Goal: Transaction & Acquisition: Obtain resource

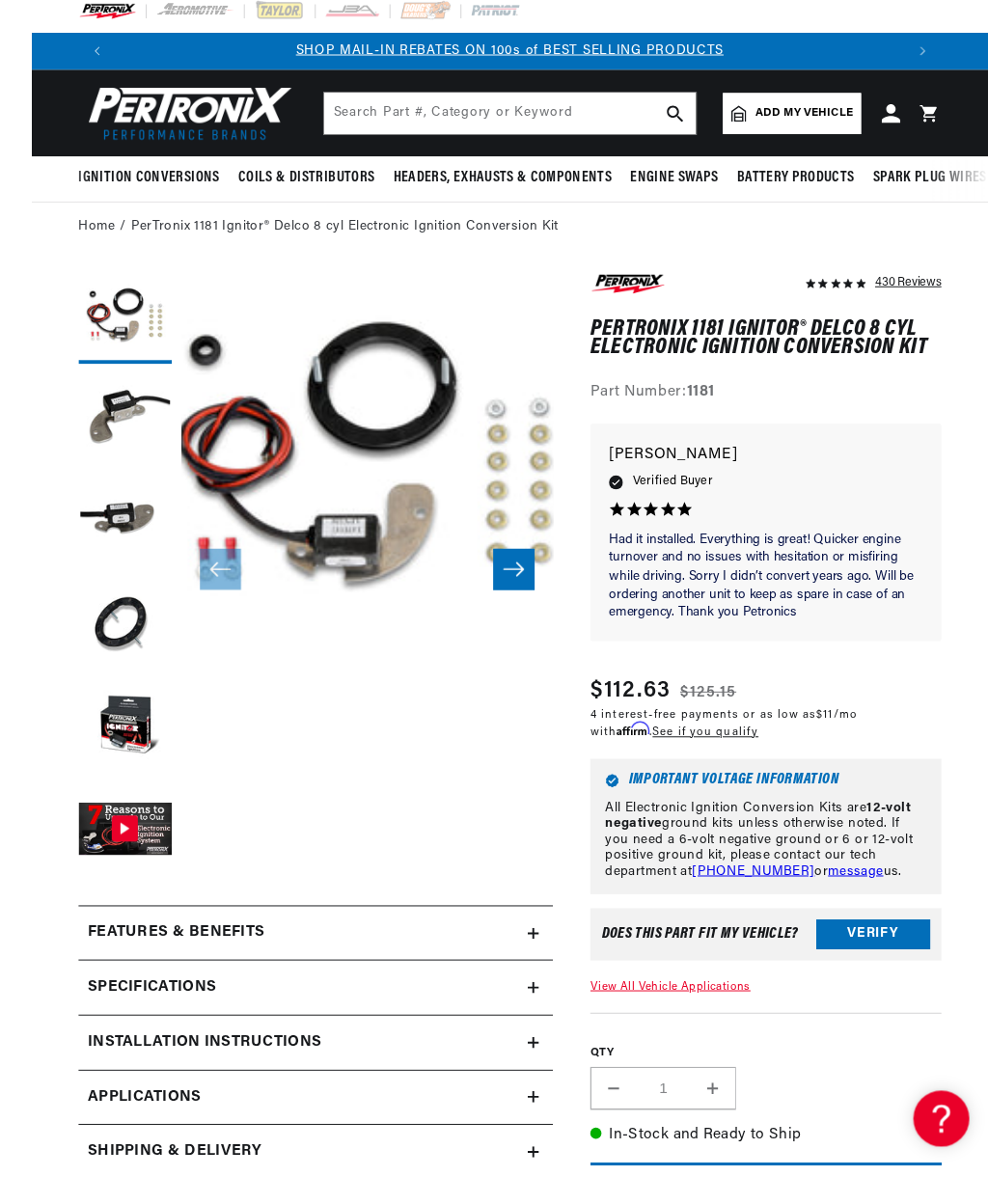
scroll to position [19, 0]
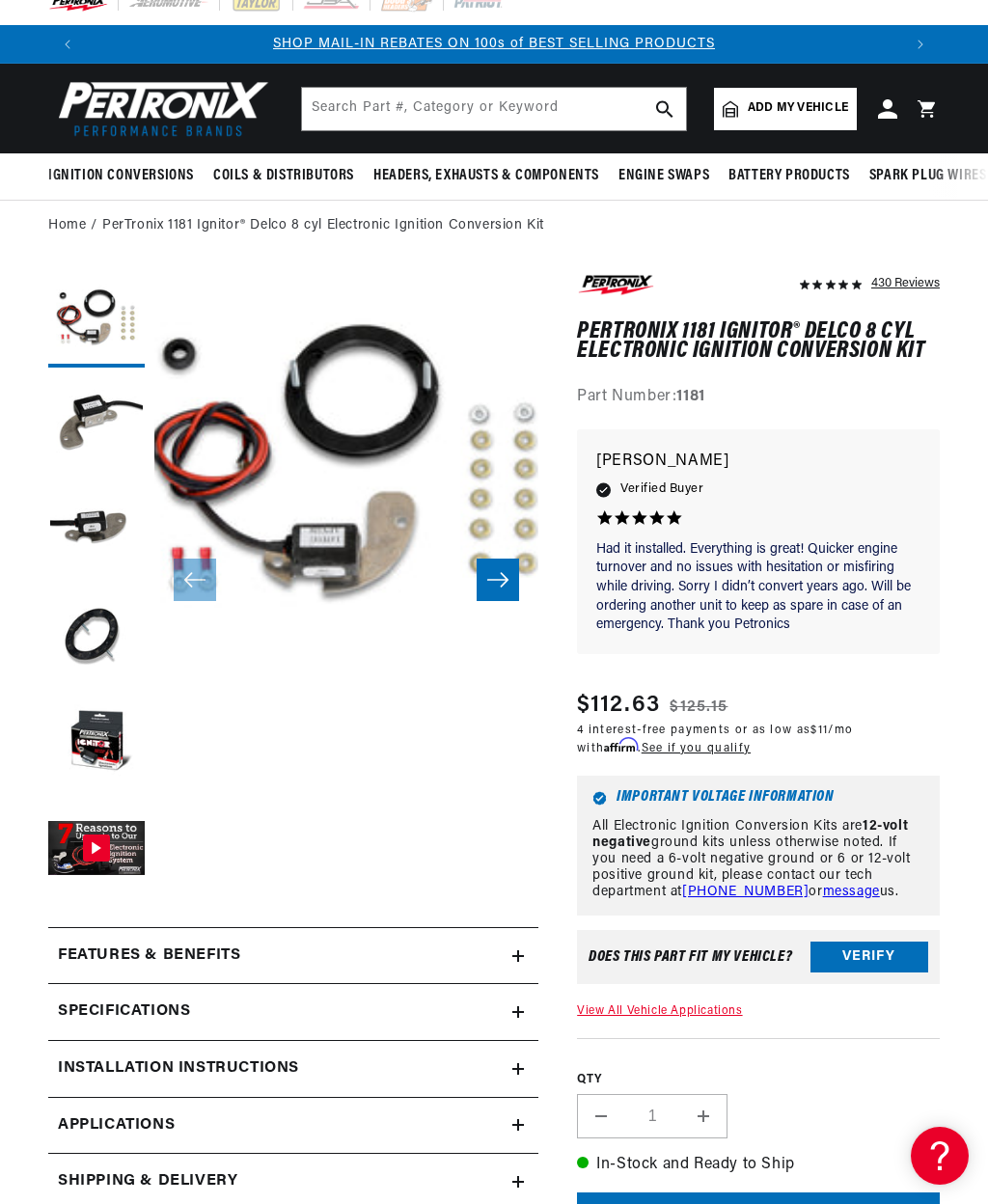
click at [116, 693] on button "Open media 1 in modal" at bounding box center [116, 693] width 0 height 0
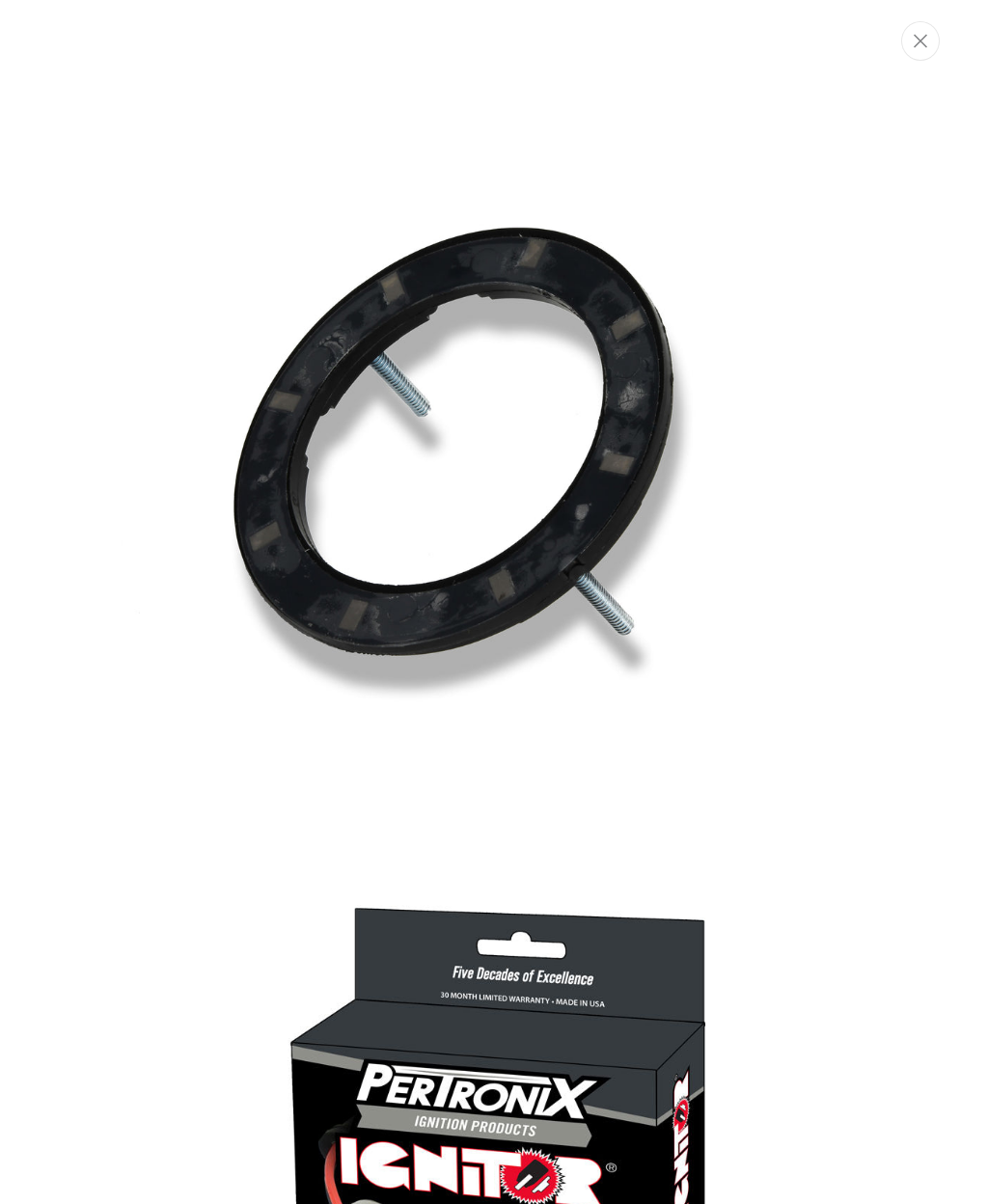
scroll to position [0, 0]
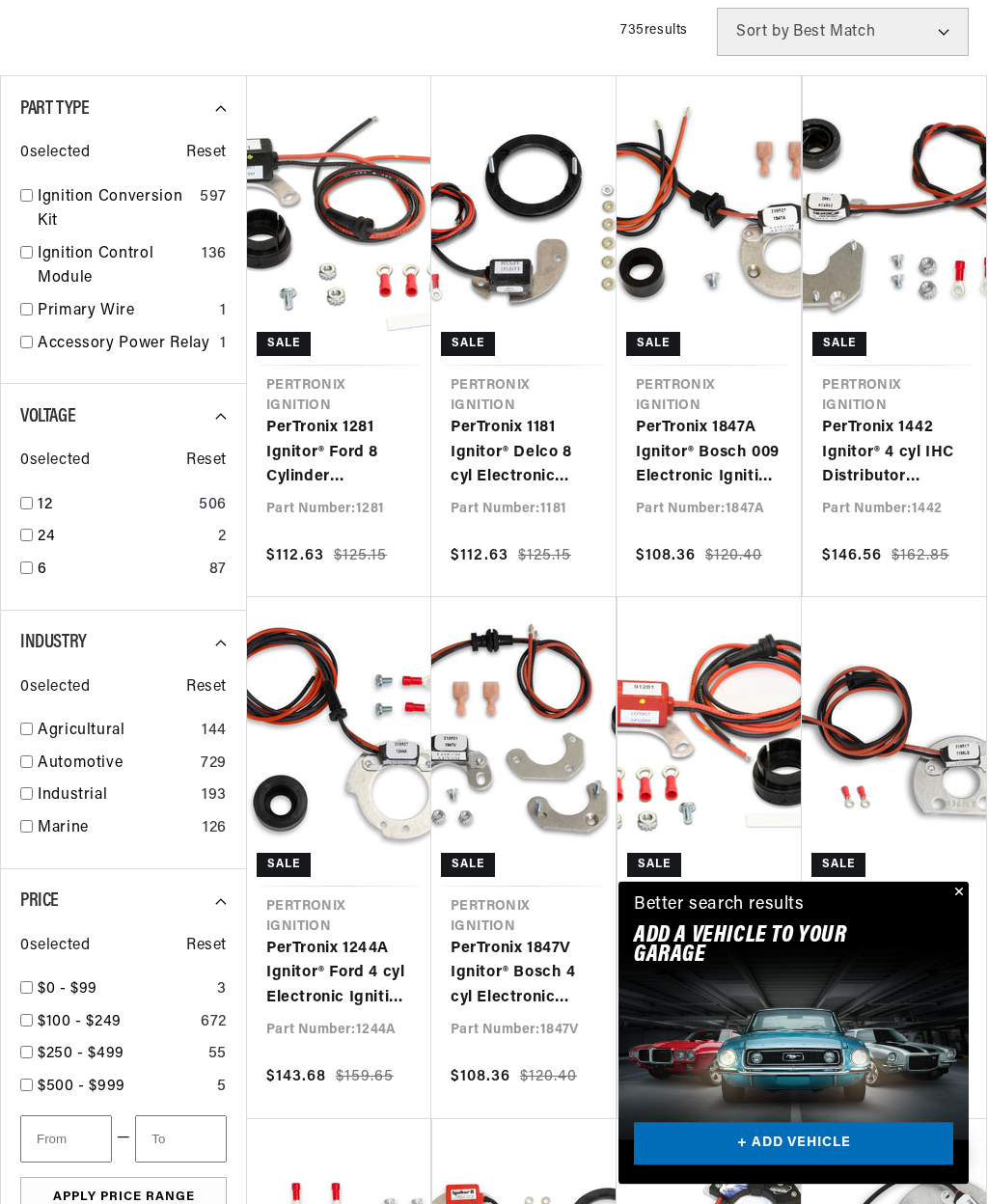
scroll to position [0, 1628]
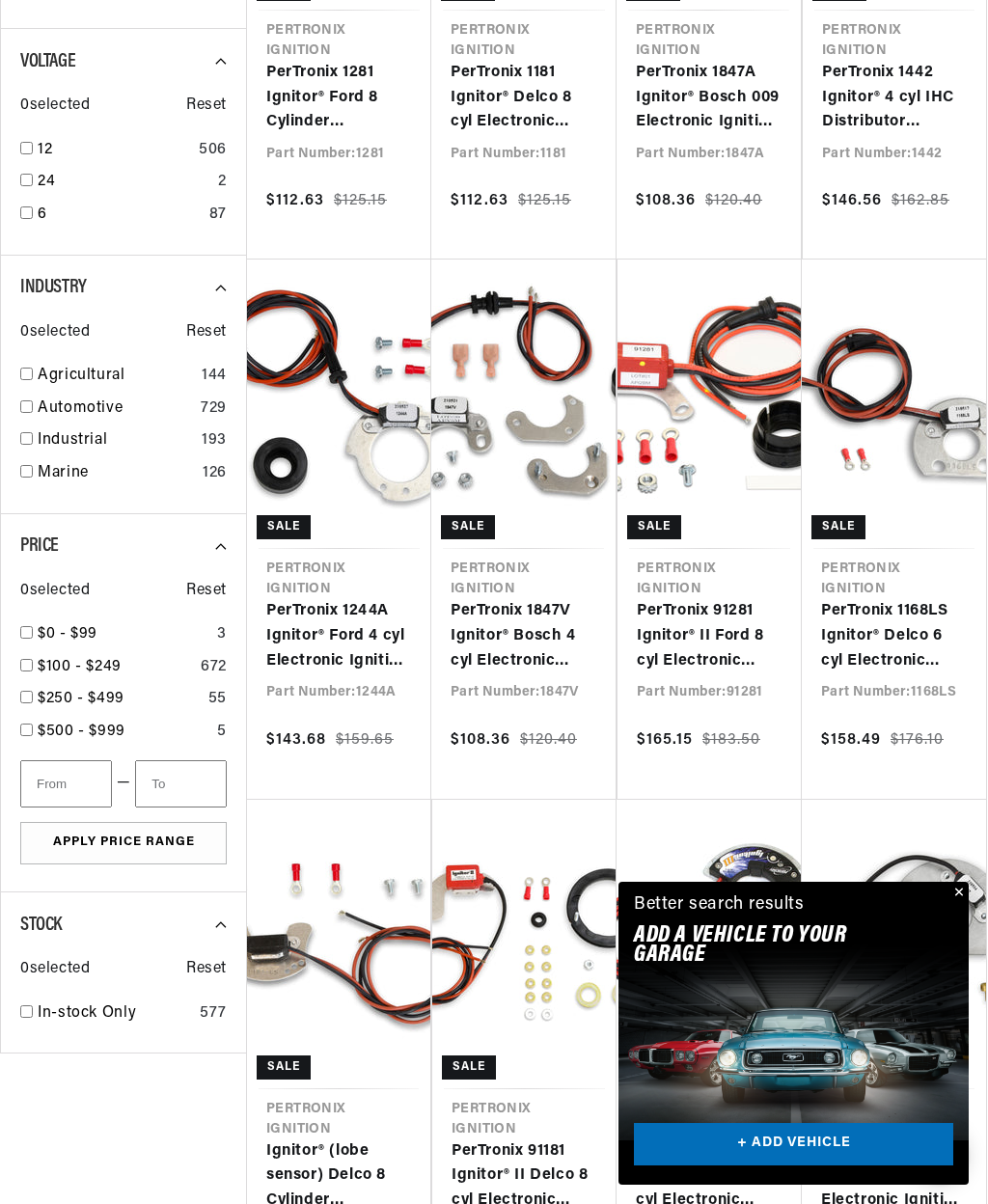
scroll to position [0, 1628]
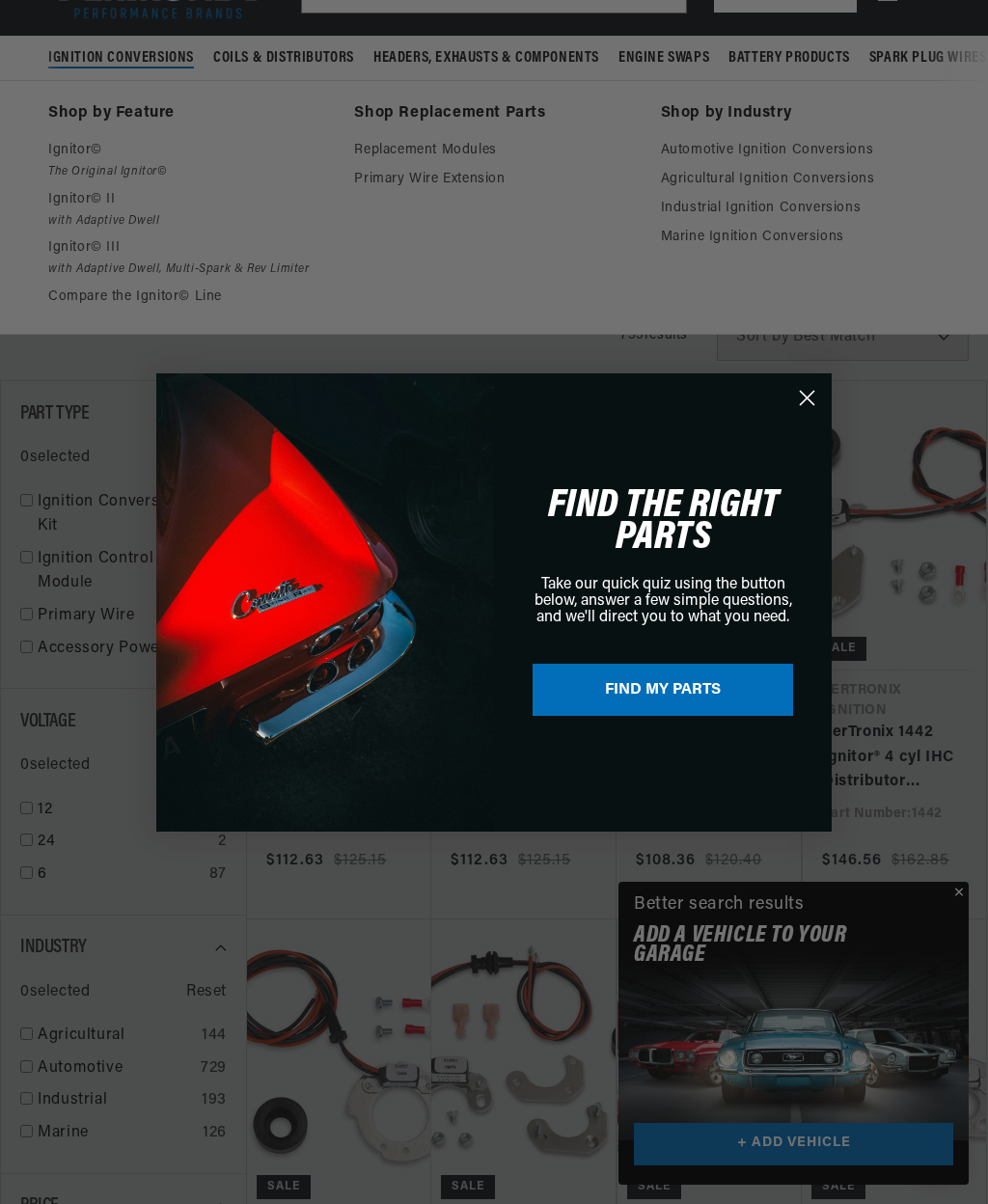
scroll to position [0, 814]
click at [683, 716] on button "FIND MY PARTS" at bounding box center [662, 689] width 260 height 52
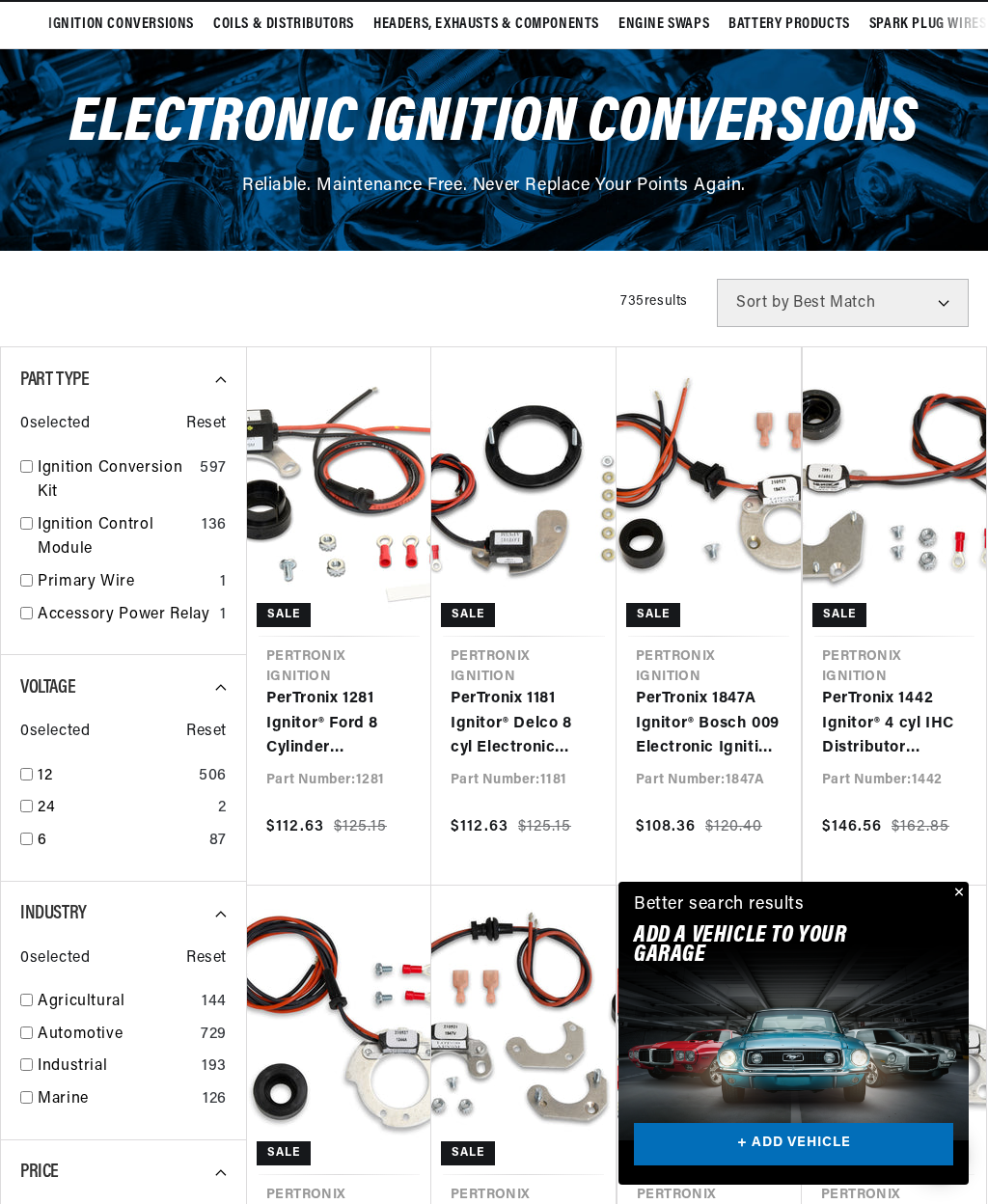
scroll to position [0, 1628]
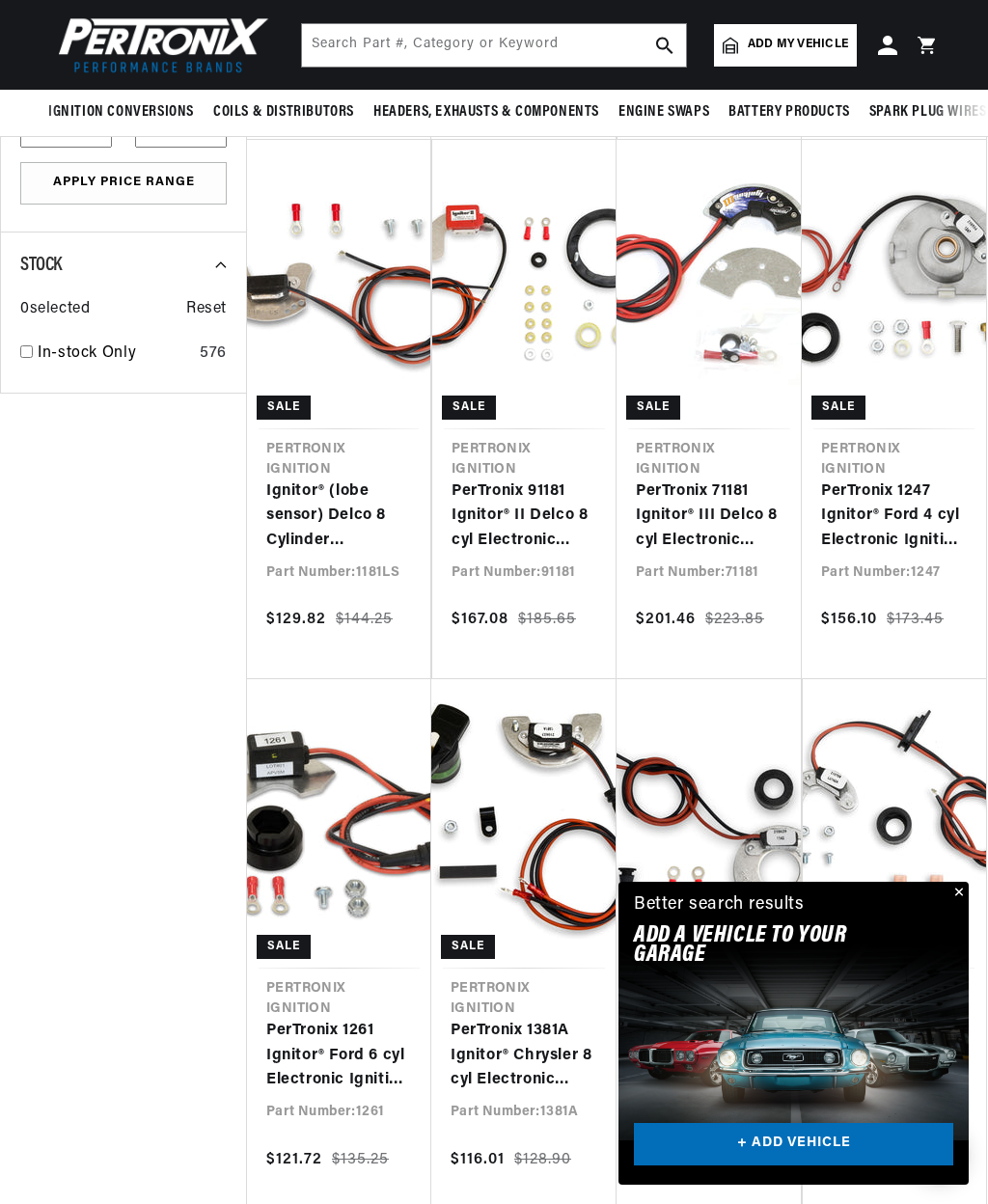
scroll to position [1454, 0]
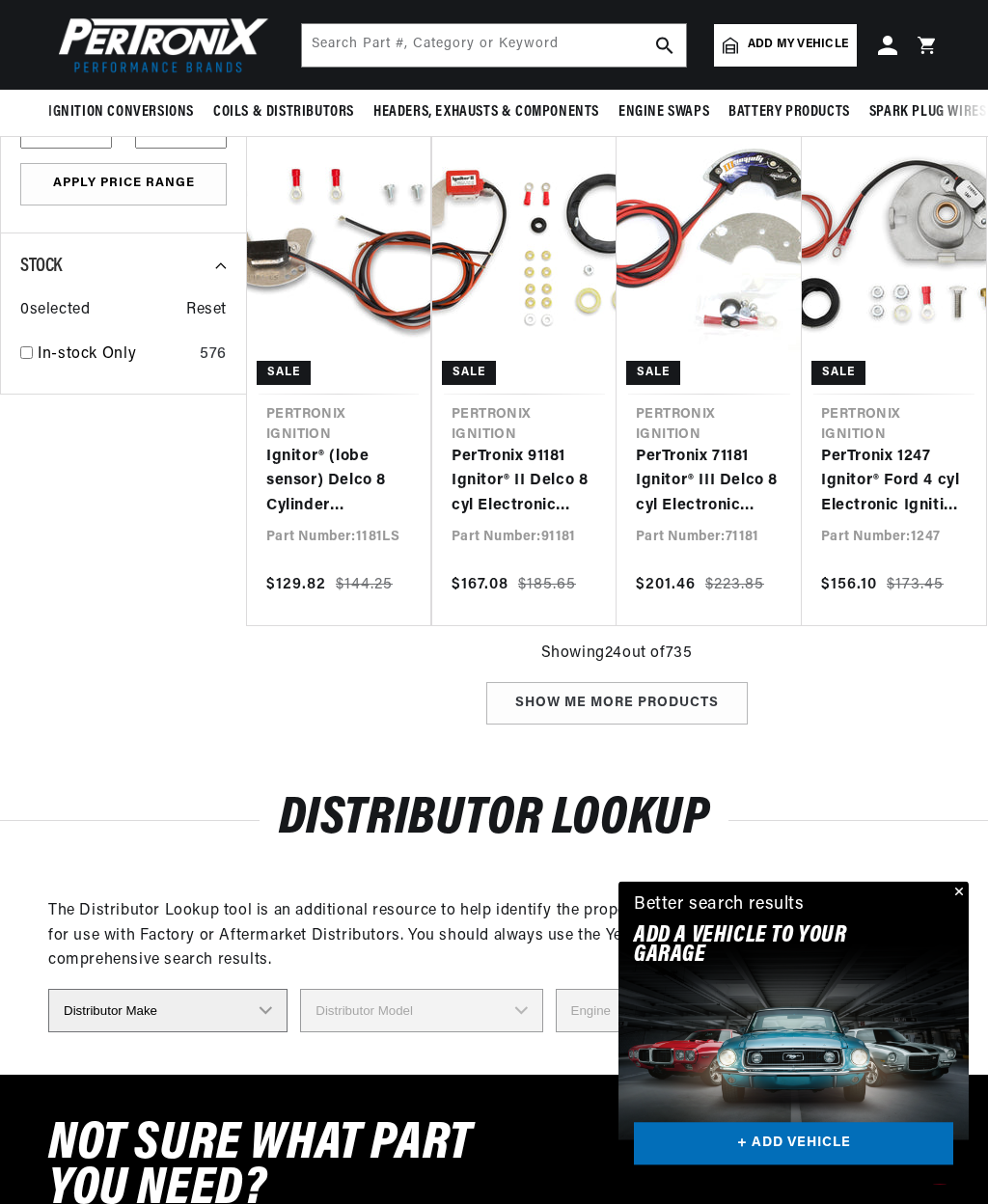
scroll to position [937, 0]
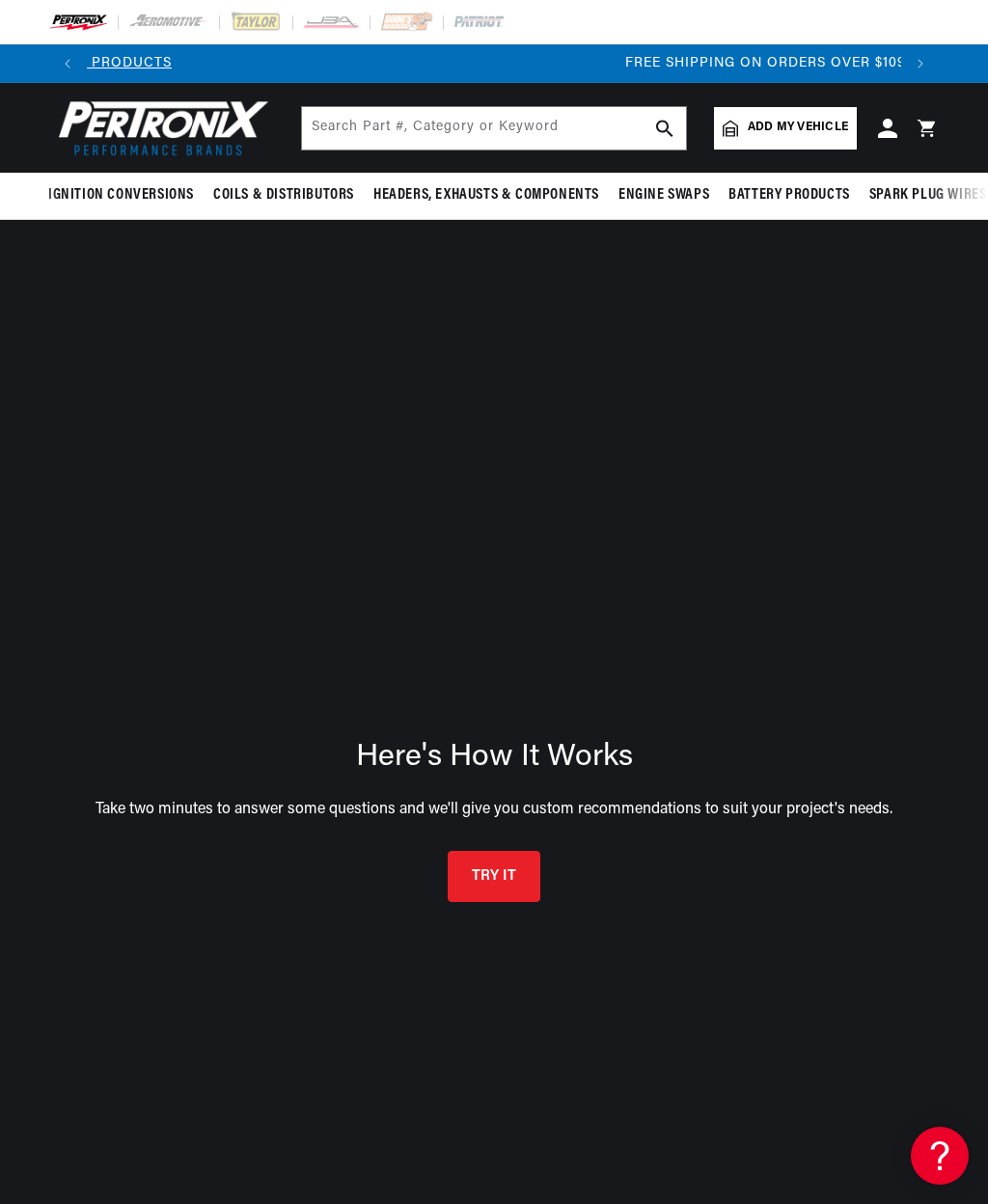
scroll to position [0, 1628]
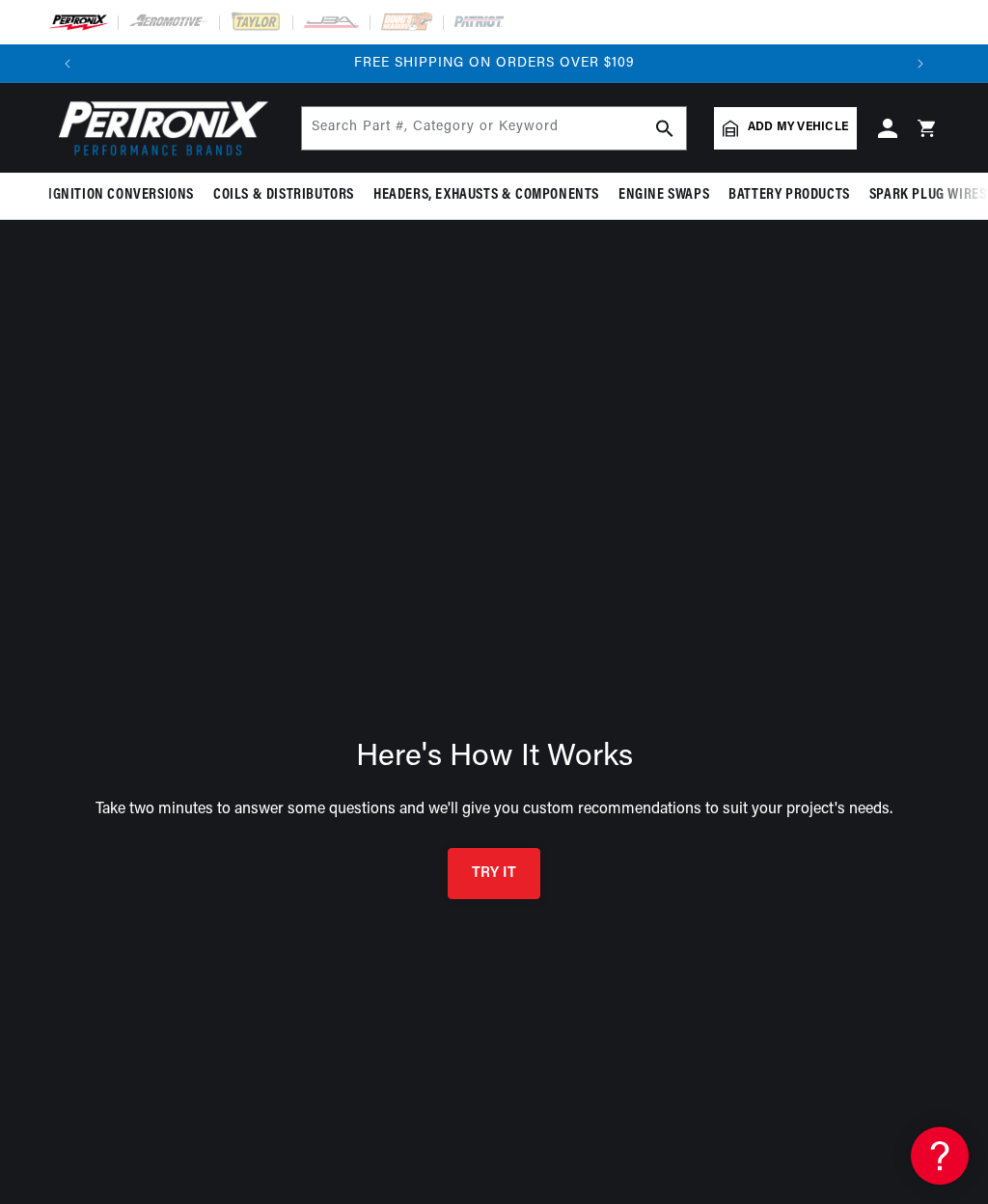
click at [496, 884] on button "TRY IT" at bounding box center [493, 872] width 93 height 51
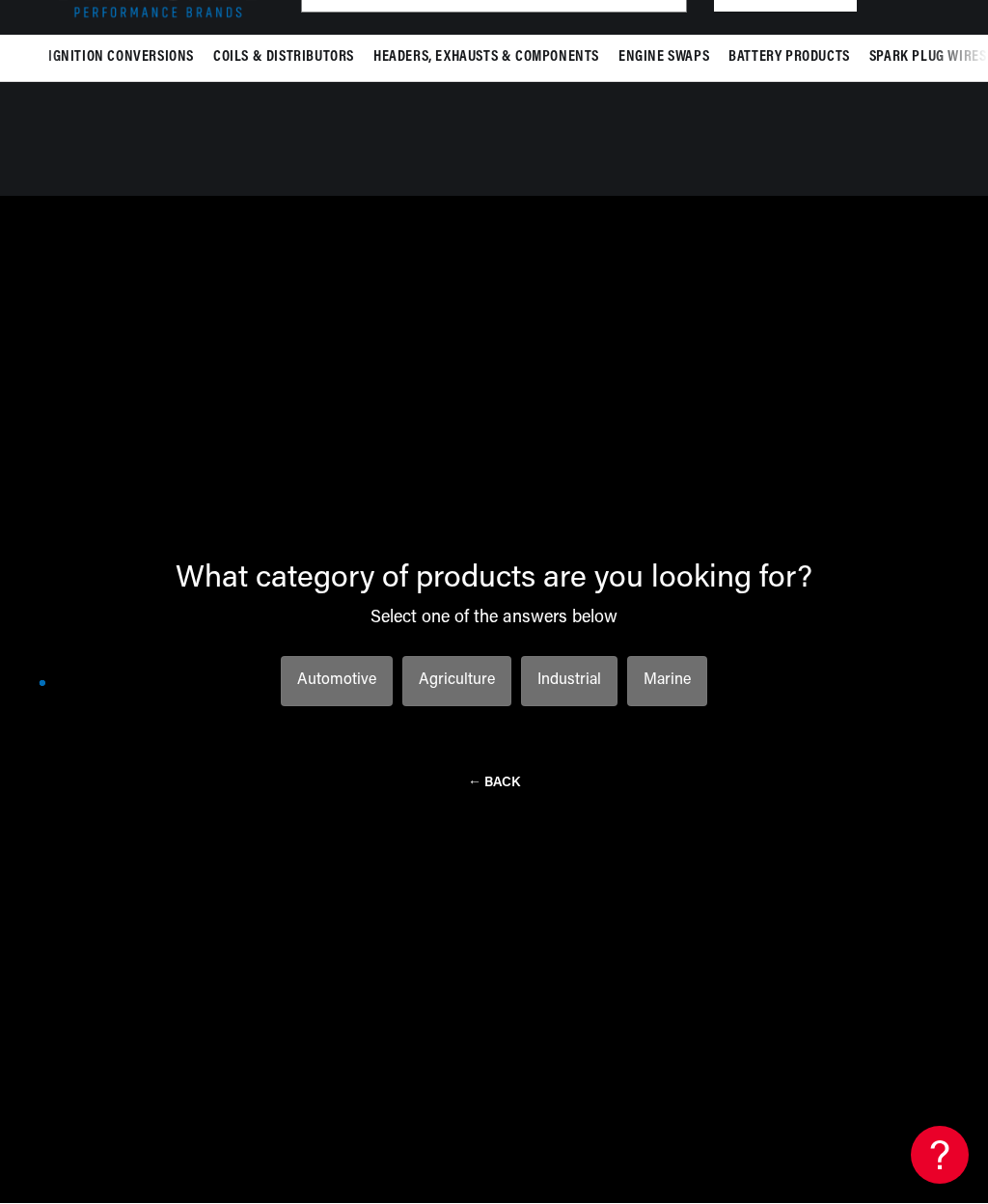
scroll to position [137, 0]
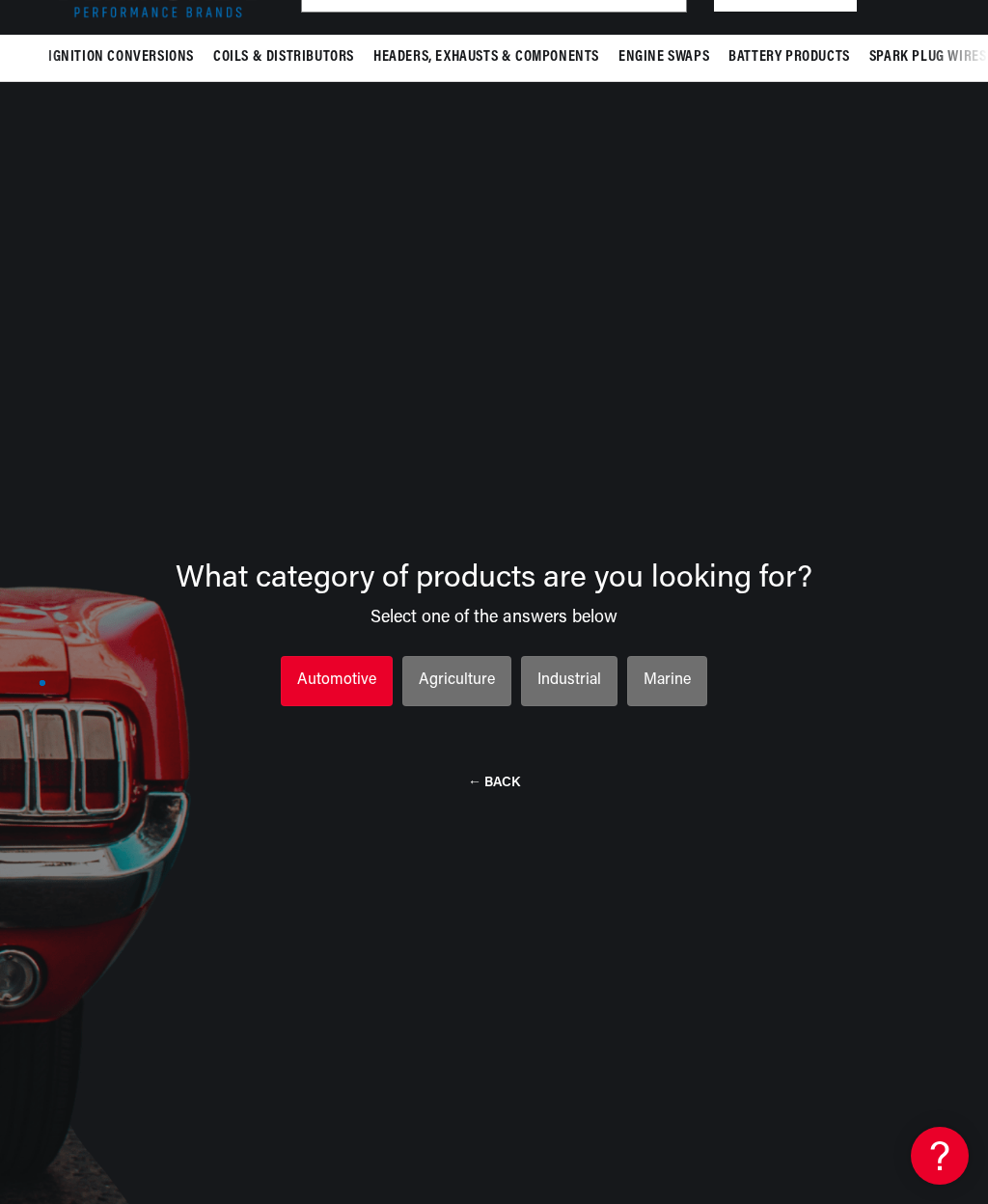
click at [341, 680] on div "Automotive" at bounding box center [336, 680] width 79 height 25
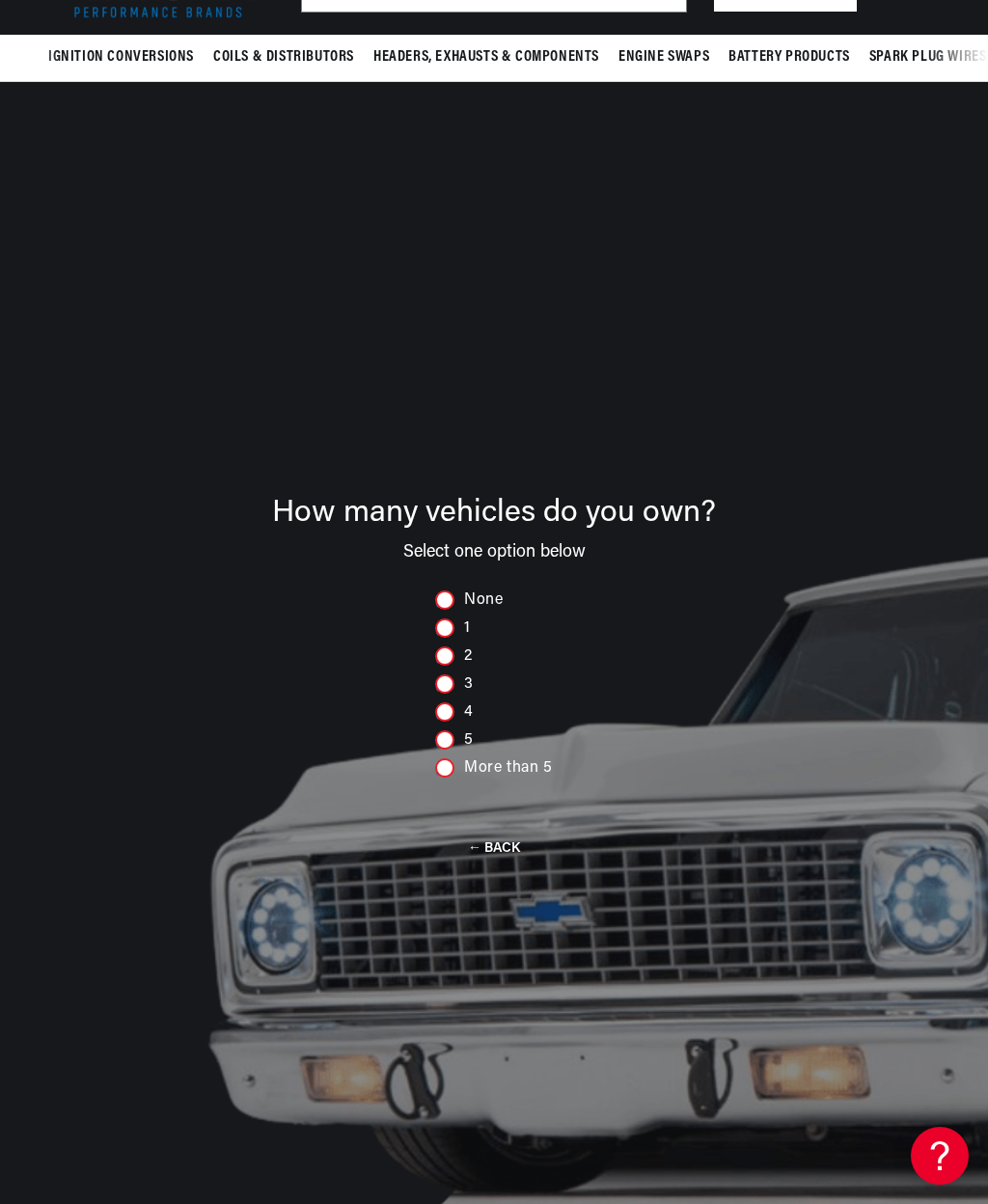
scroll to position [0, 0]
click at [448, 663] on div at bounding box center [444, 655] width 19 height 19
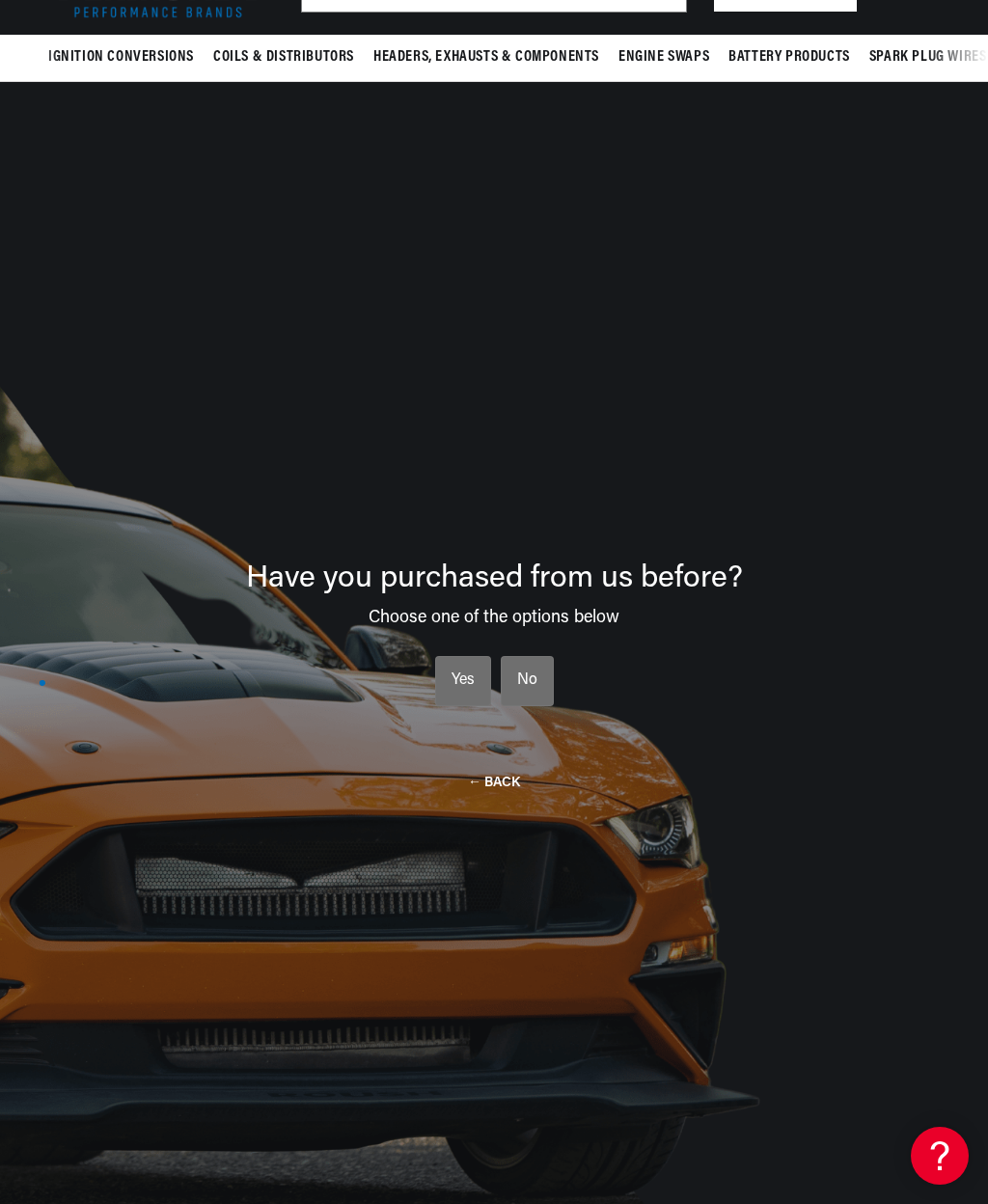
scroll to position [0, 814]
click at [462, 687] on div "Yes" at bounding box center [462, 680] width 23 height 25
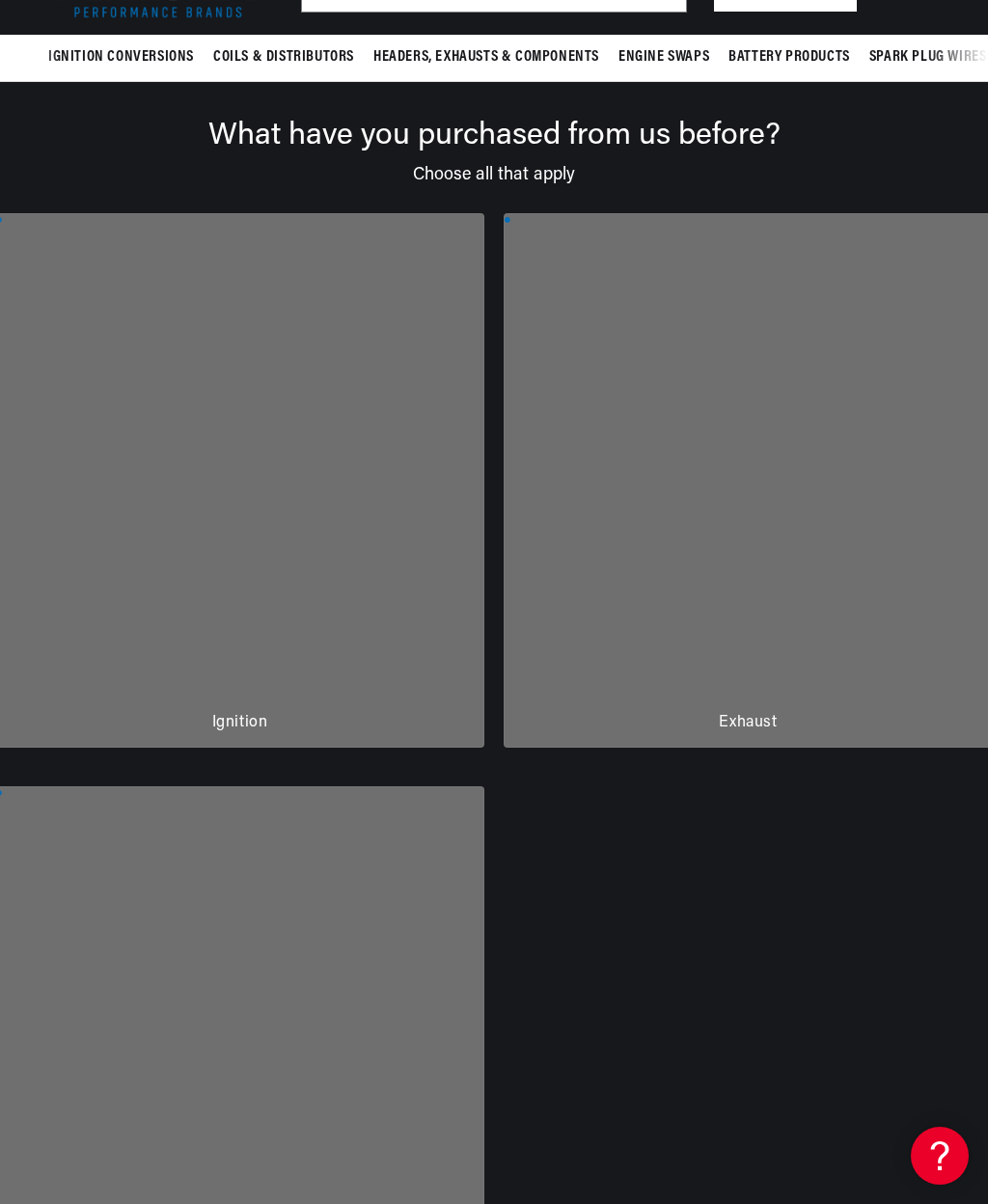
scroll to position [0, 1628]
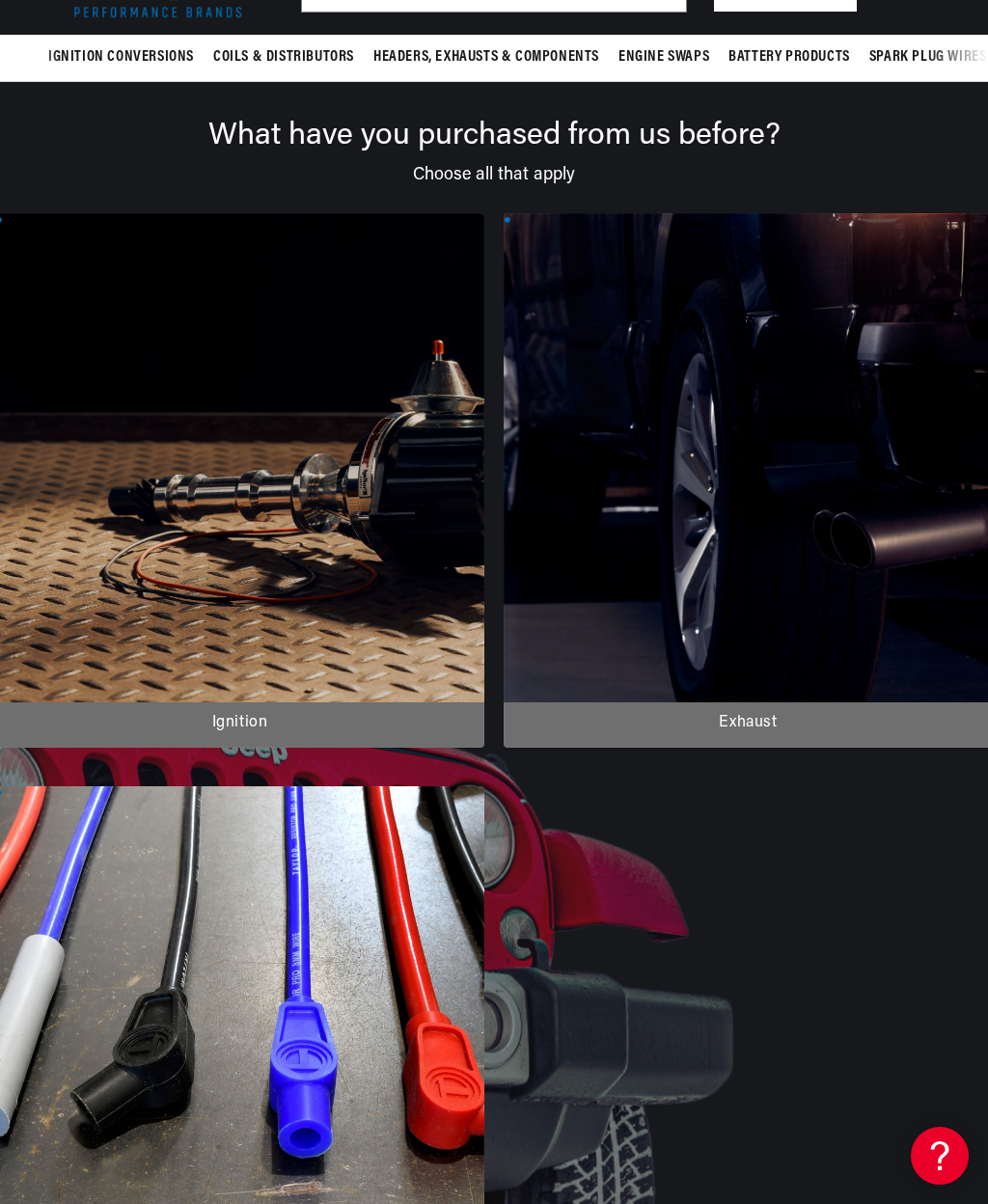
click at [377, 645] on div at bounding box center [239, 480] width 489 height 534
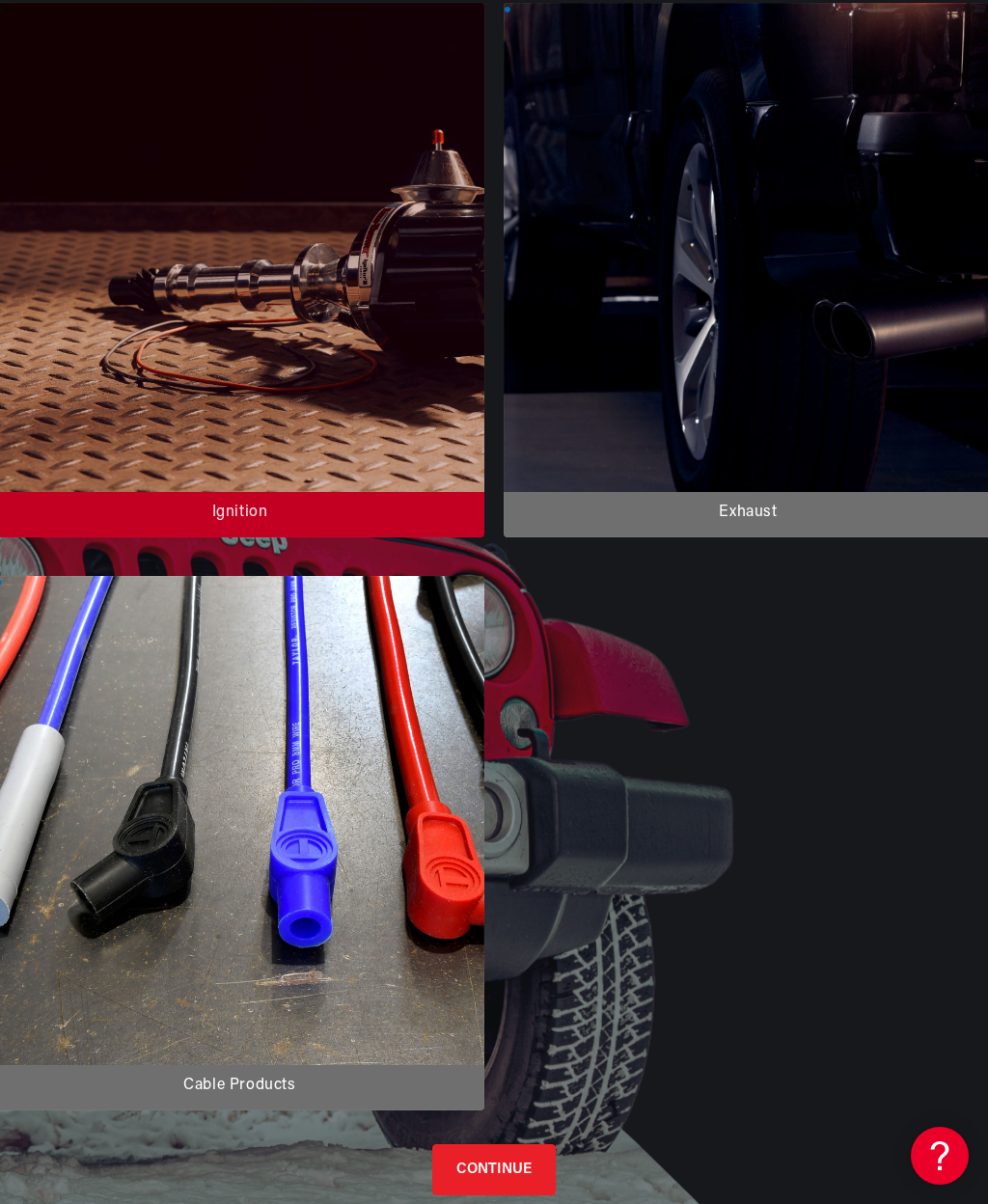
scroll to position [0, 0]
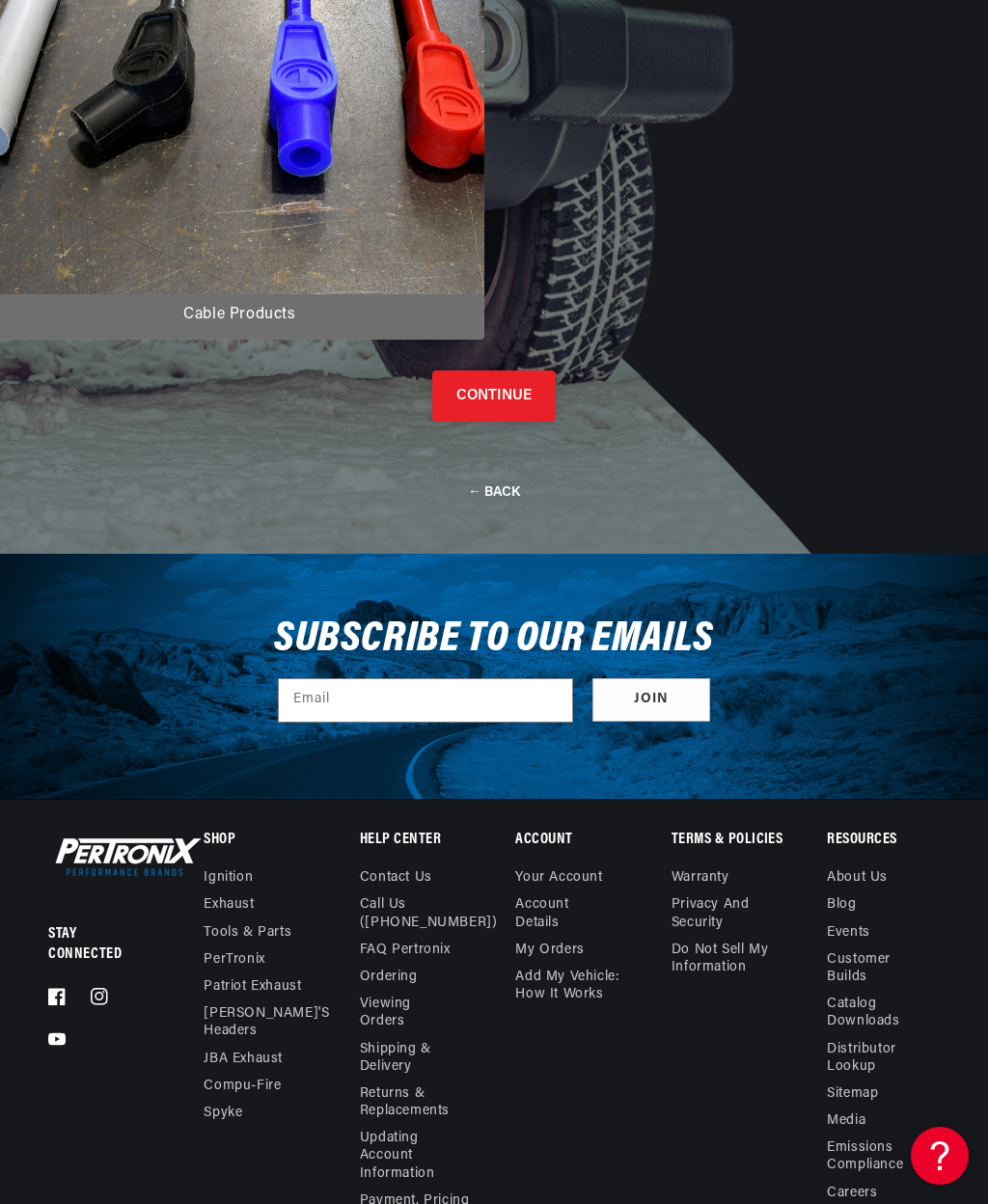
click at [520, 421] on button "CONTINUE" at bounding box center [494, 395] width 124 height 51
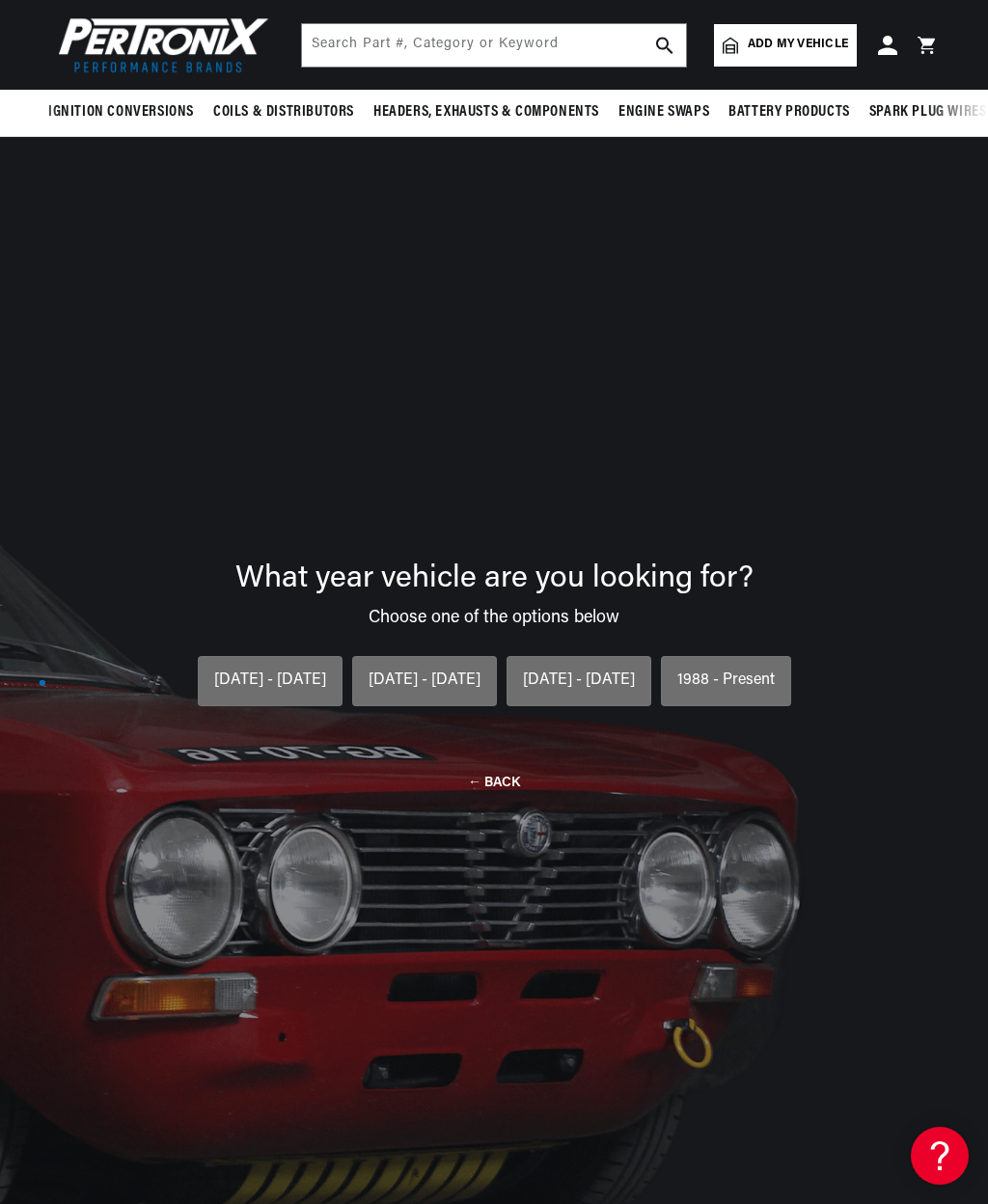
scroll to position [0, 814]
click at [553, 693] on div "1975 - 1987" at bounding box center [579, 680] width 112 height 25
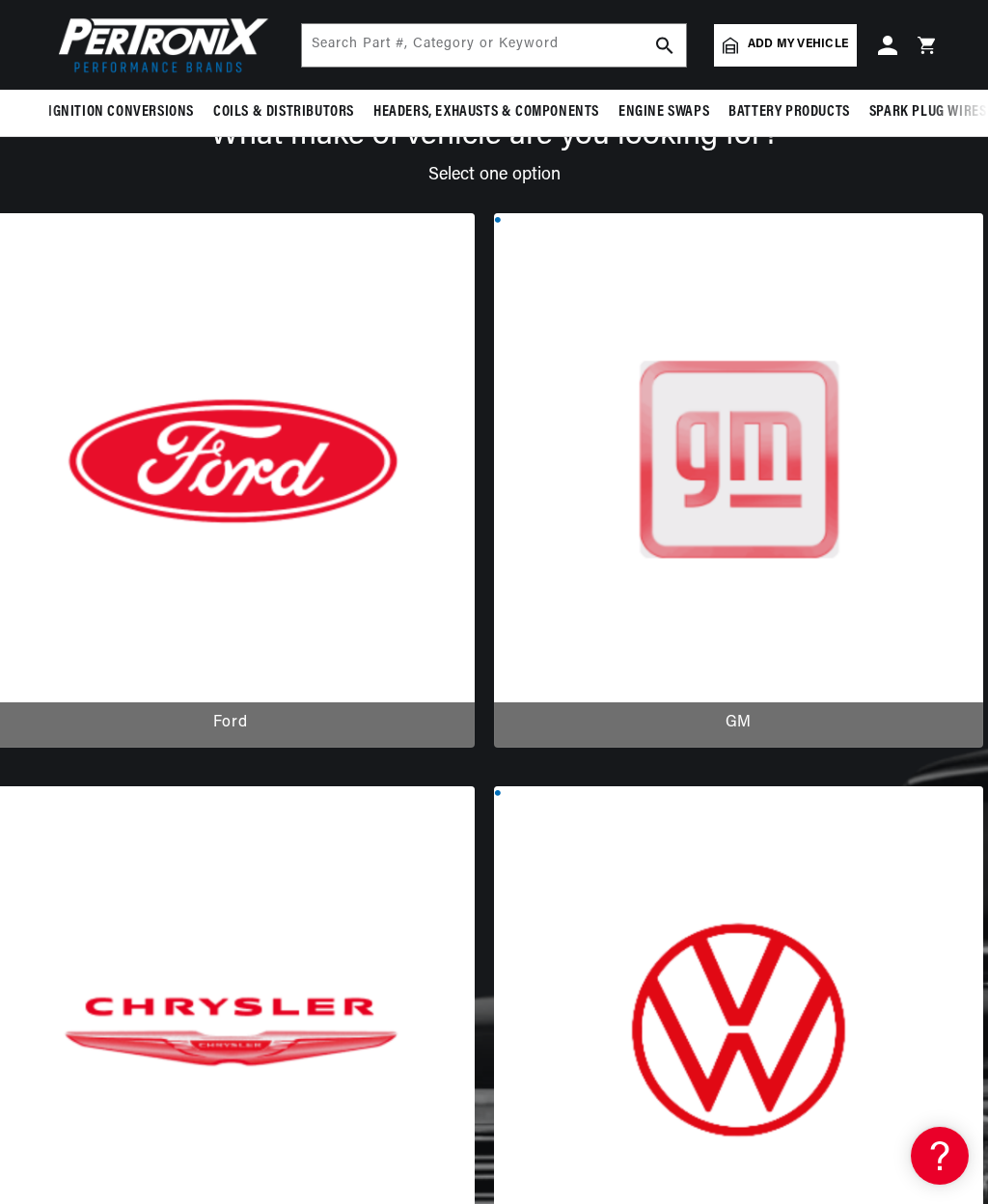
scroll to position [0, 1628]
click at [781, 503] on div at bounding box center [738, 480] width 489 height 534
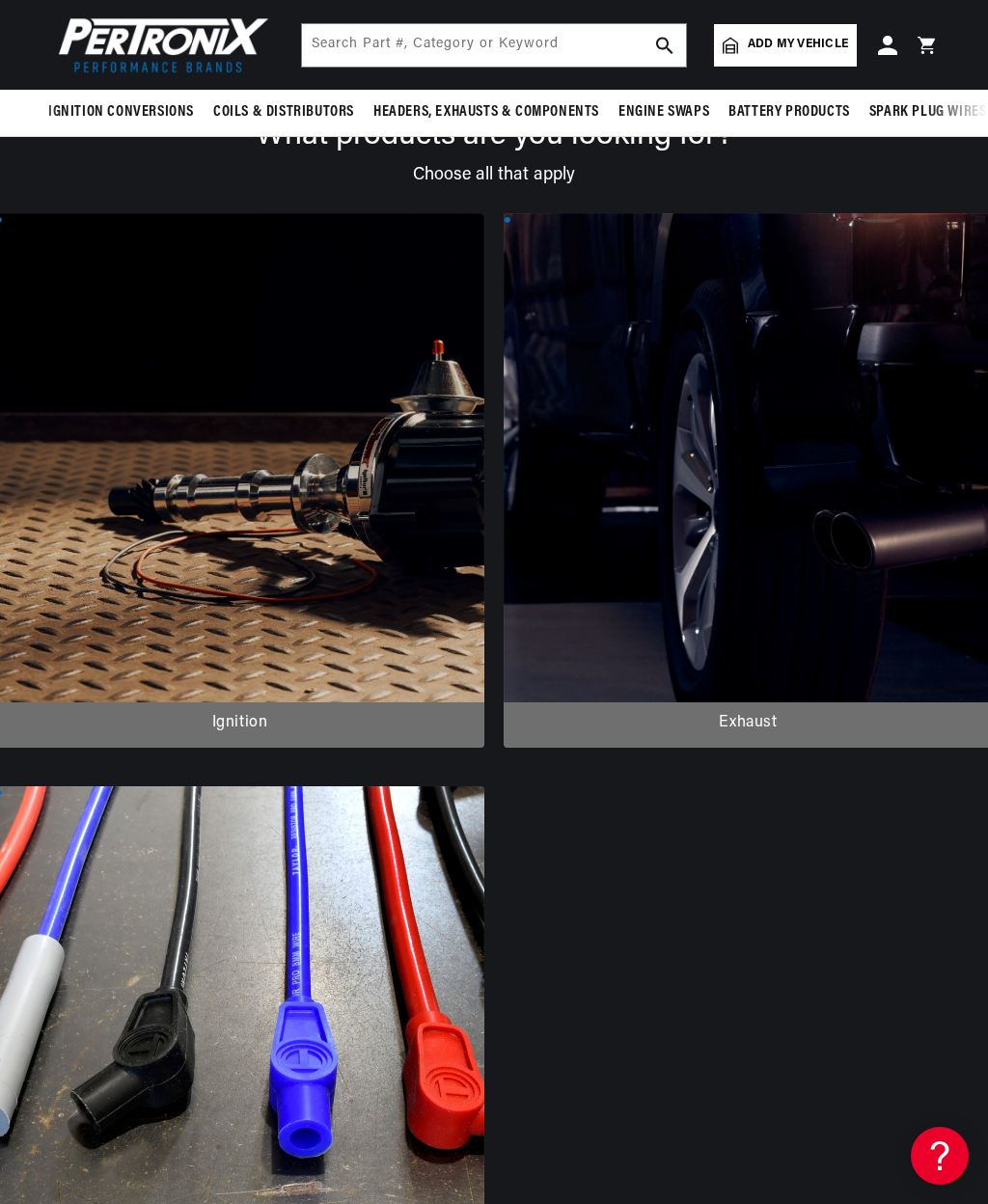
scroll to position [0, 0]
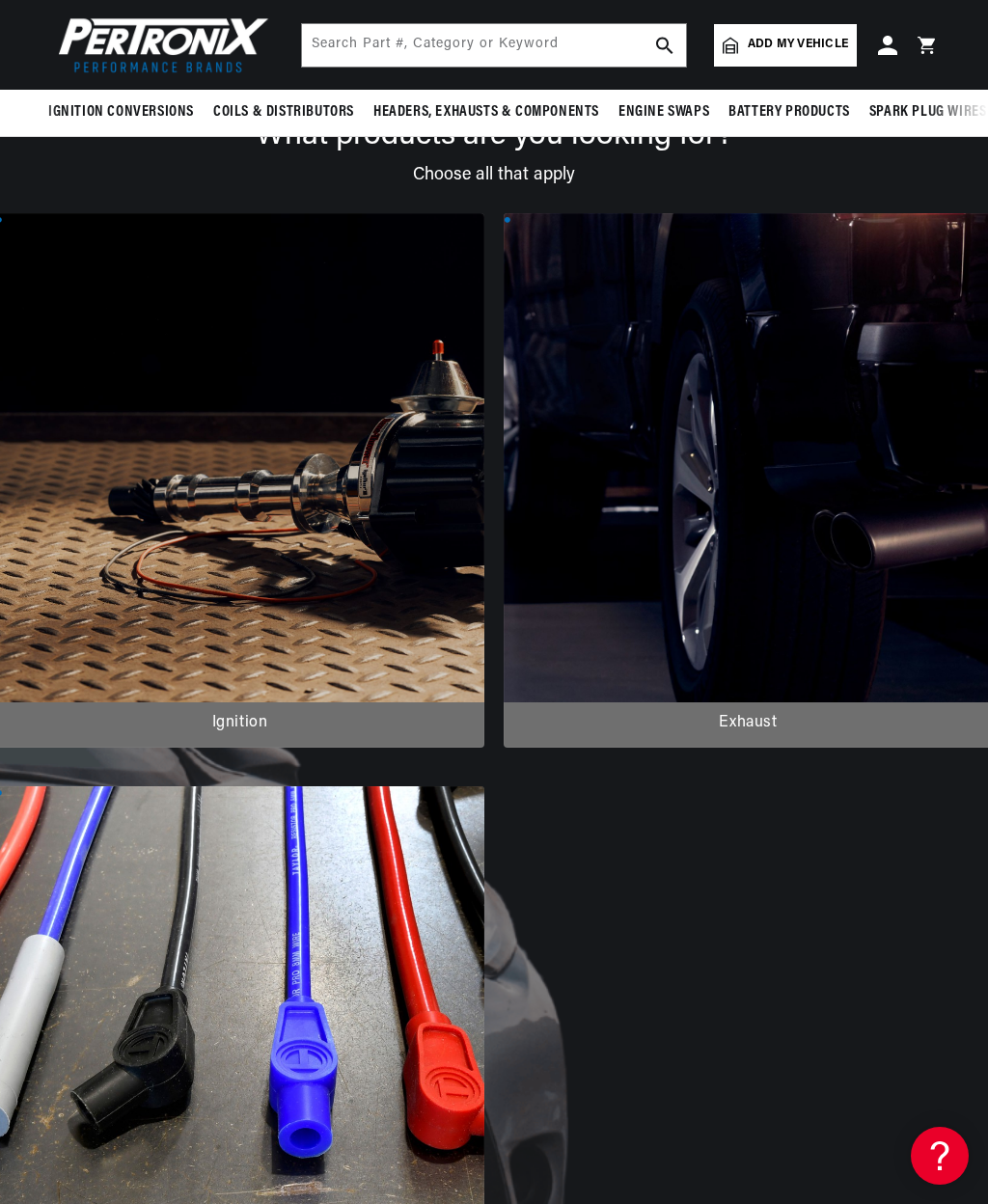
click at [297, 562] on div at bounding box center [239, 480] width 489 height 534
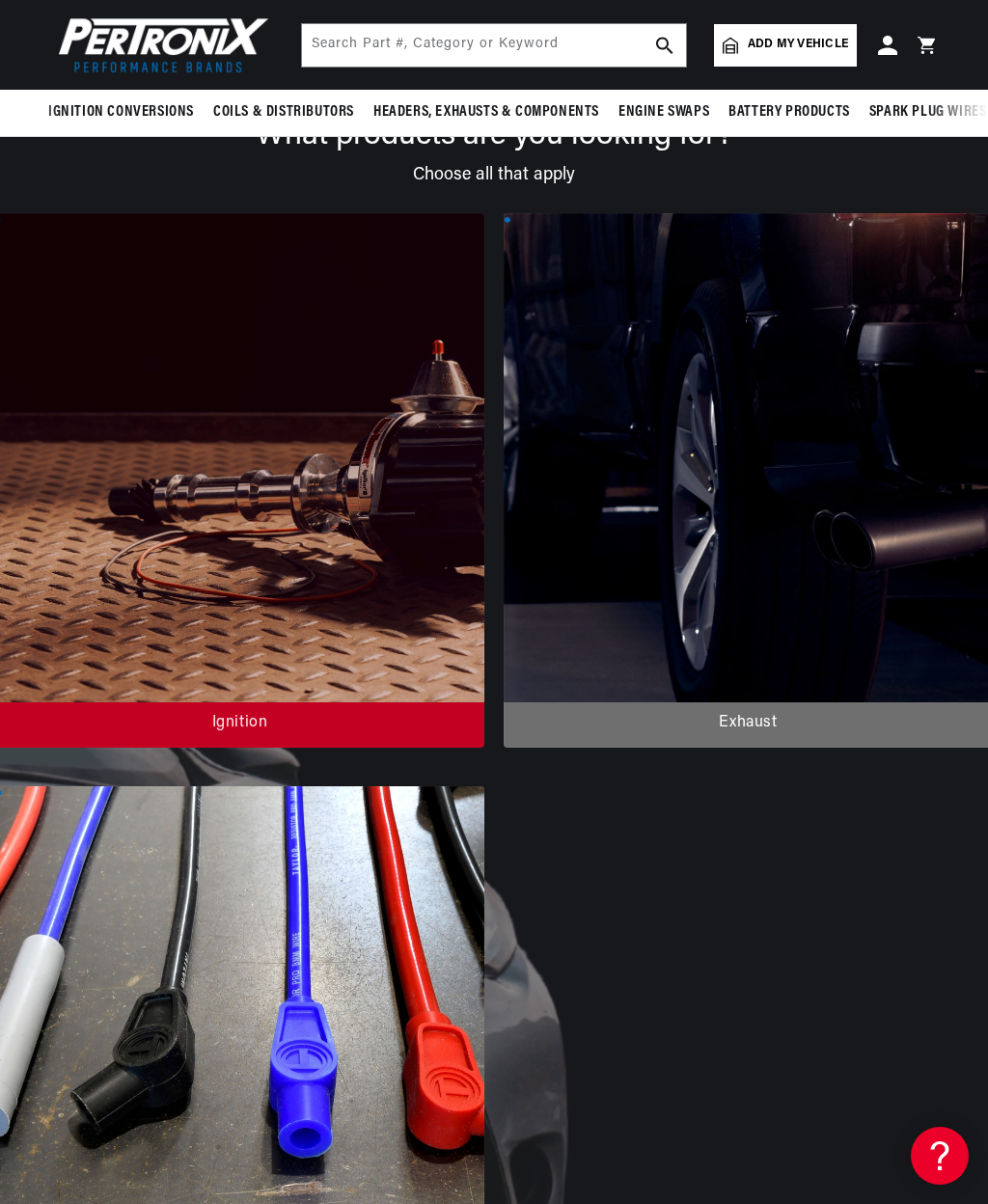
click at [359, 739] on div at bounding box center [239, 480] width 489 height 534
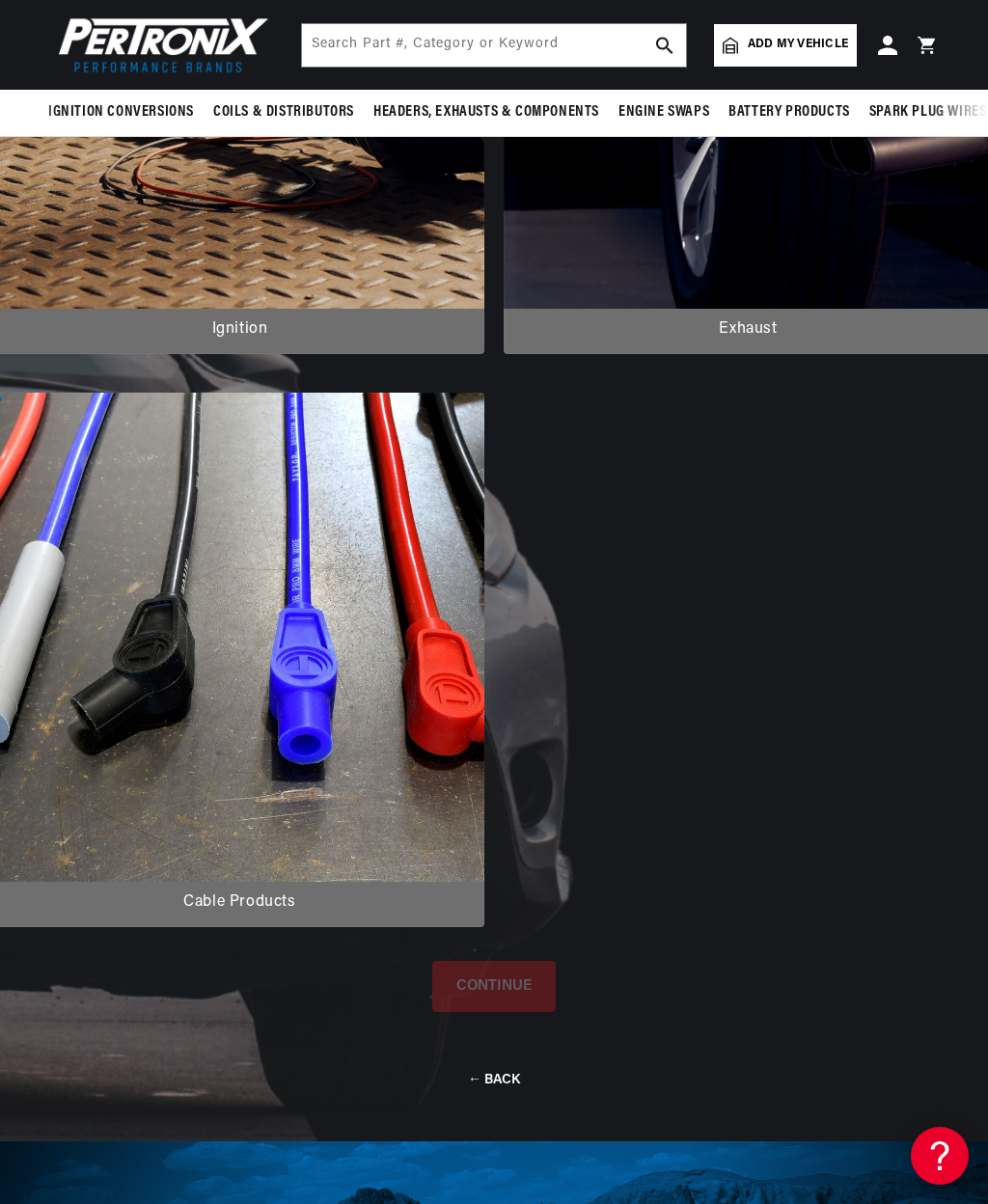
scroll to position [528, 0]
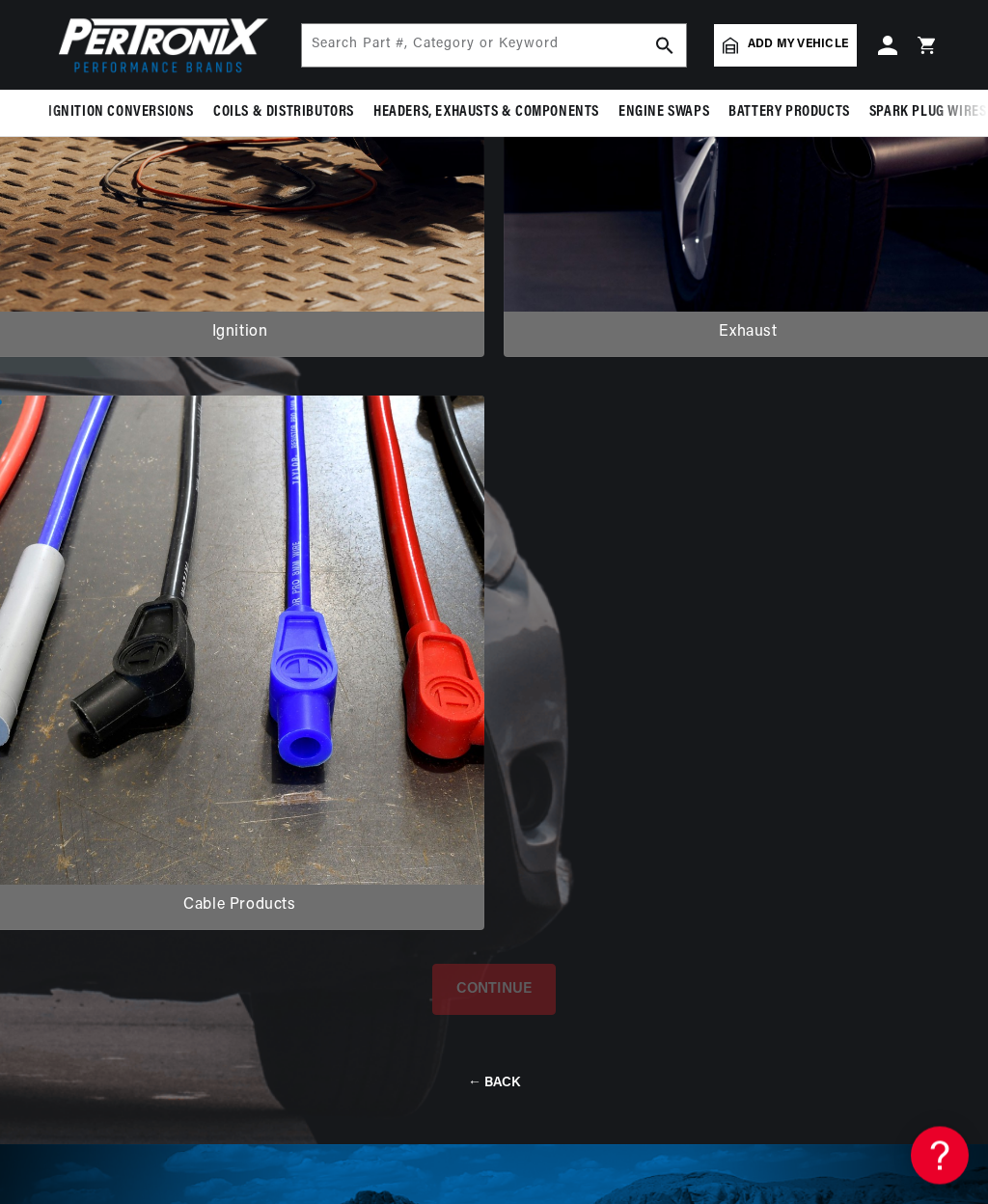
click at [391, 264] on div at bounding box center [239, 91] width 489 height 534
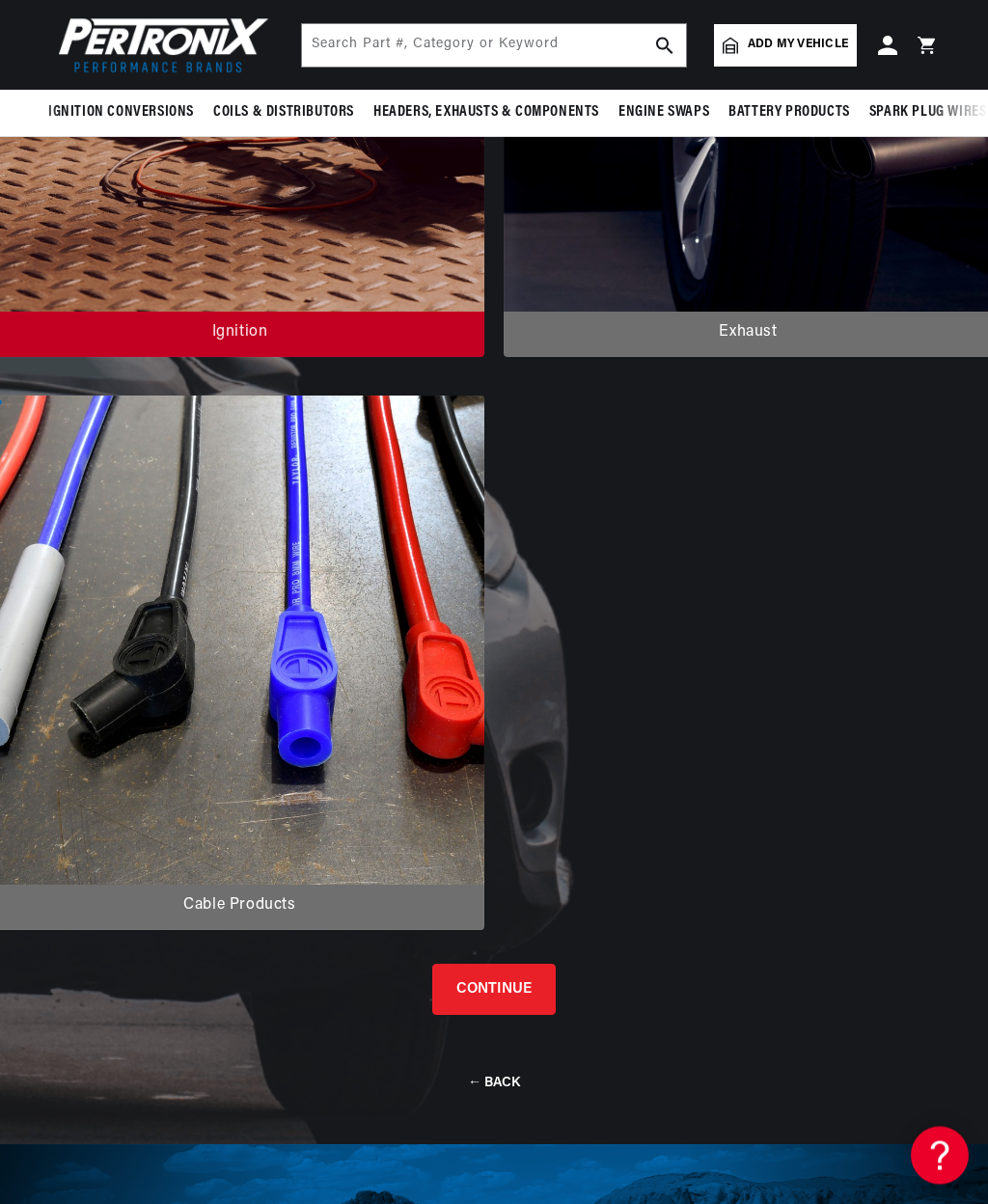
scroll to position [529, 0]
click at [527, 1006] on button "CONTINUE" at bounding box center [494, 988] width 124 height 51
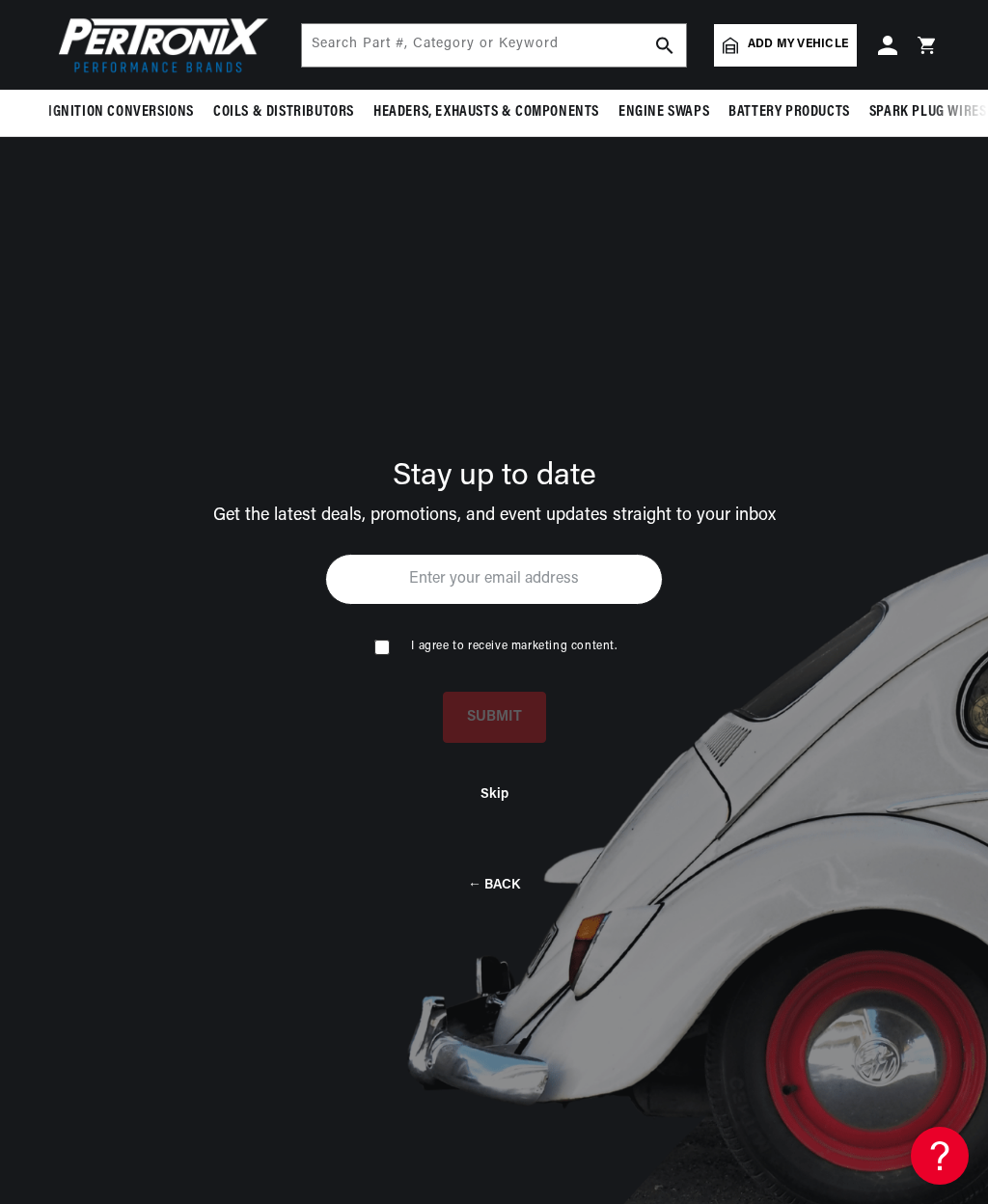
scroll to position [0, 0]
click at [496, 817] on div "Skip" at bounding box center [494, 780] width 910 height 75
click at [505, 797] on button "Skip" at bounding box center [494, 794] width 28 height 16
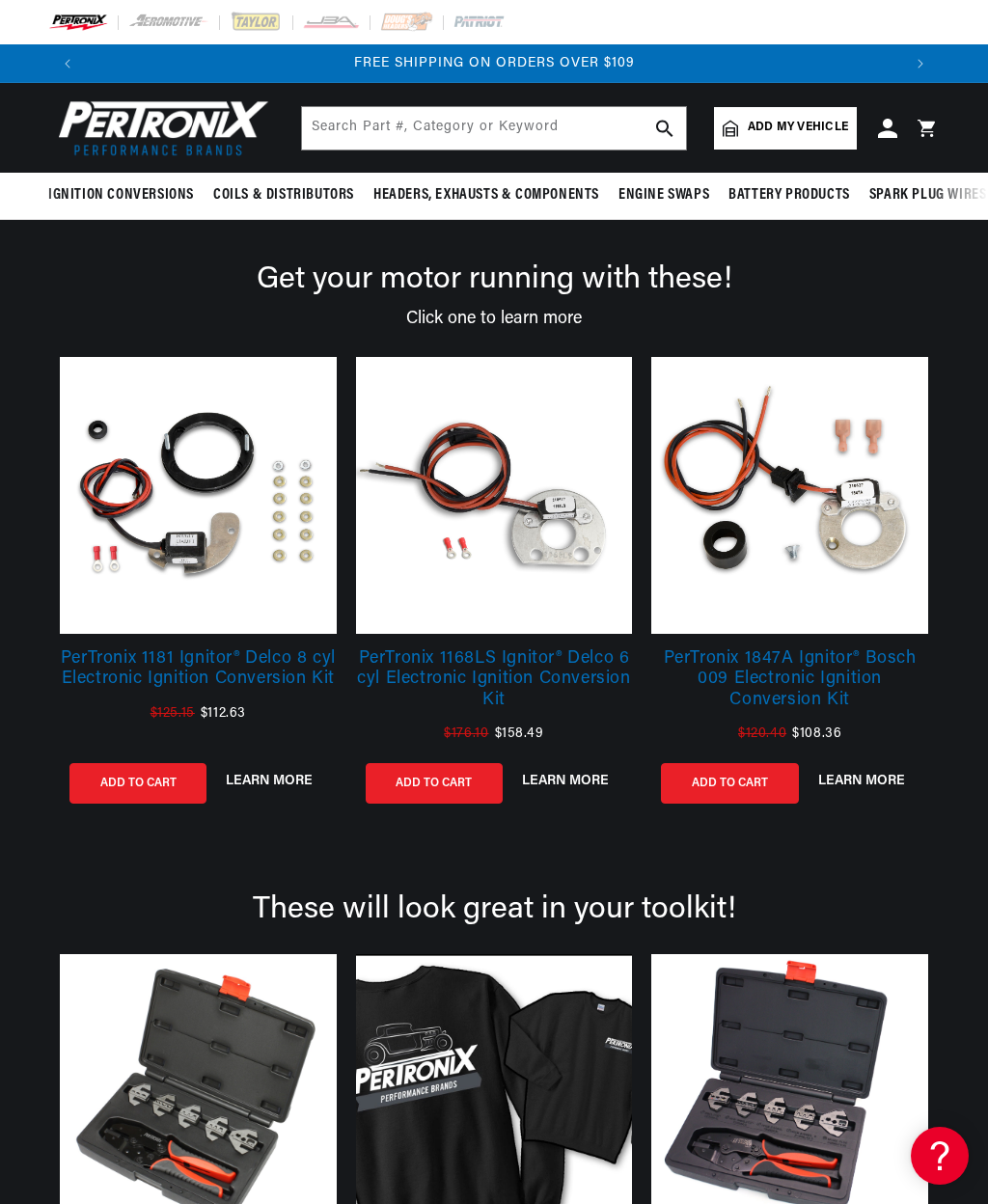
click at [240, 524] on link at bounding box center [198, 495] width 277 height 277
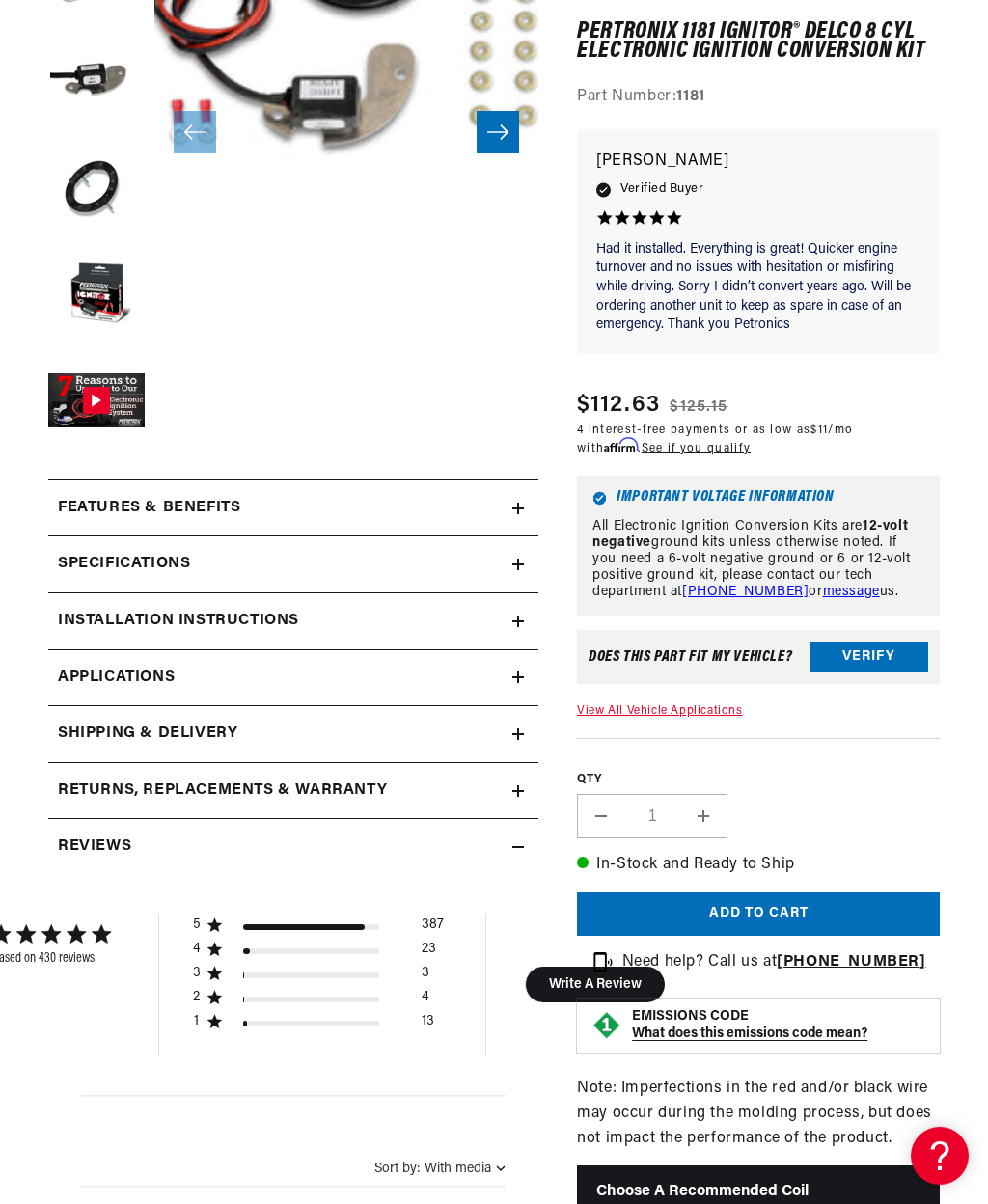
scroll to position [473, 0]
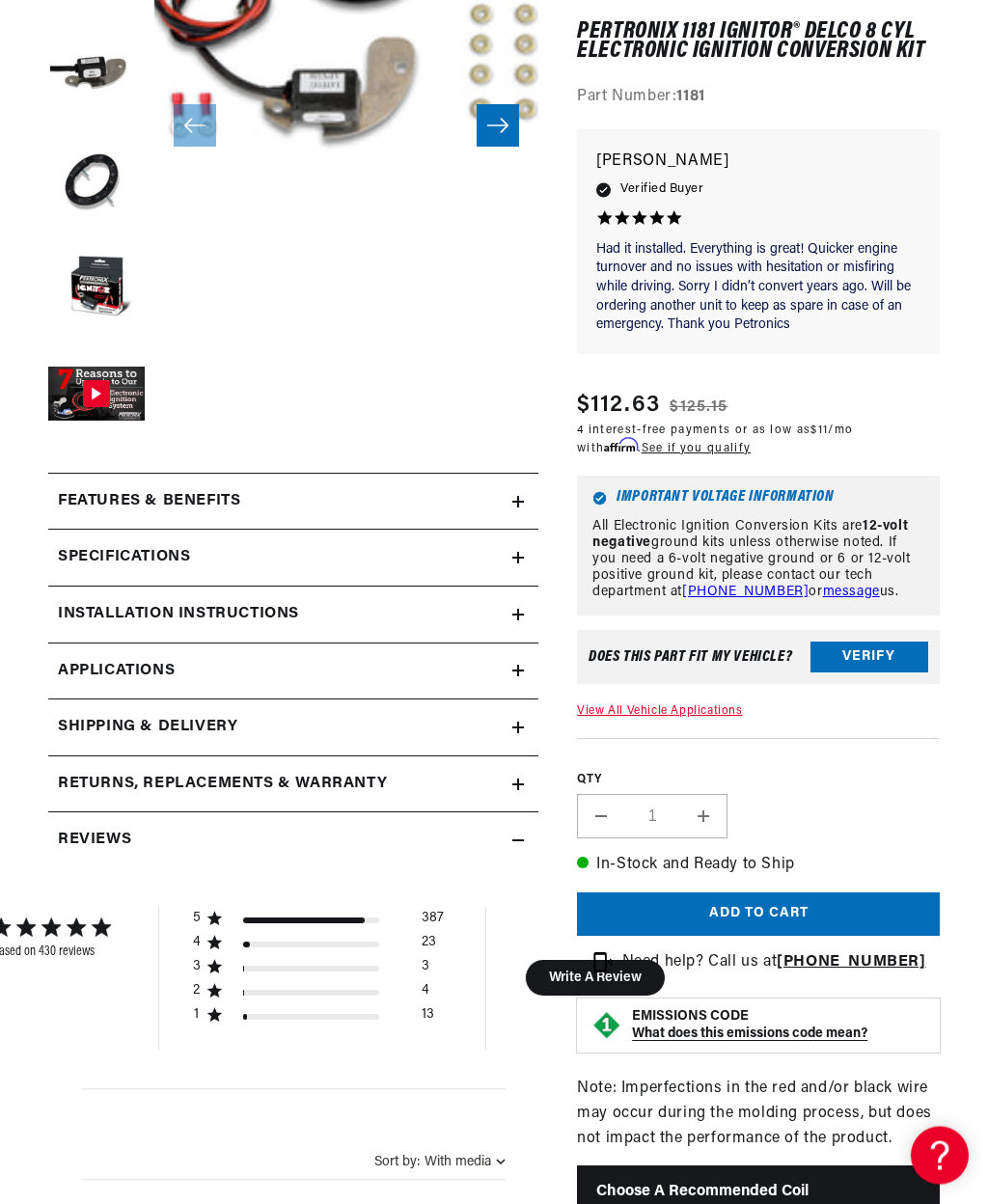
click at [515, 610] on icon at bounding box center [518, 615] width 12 height 12
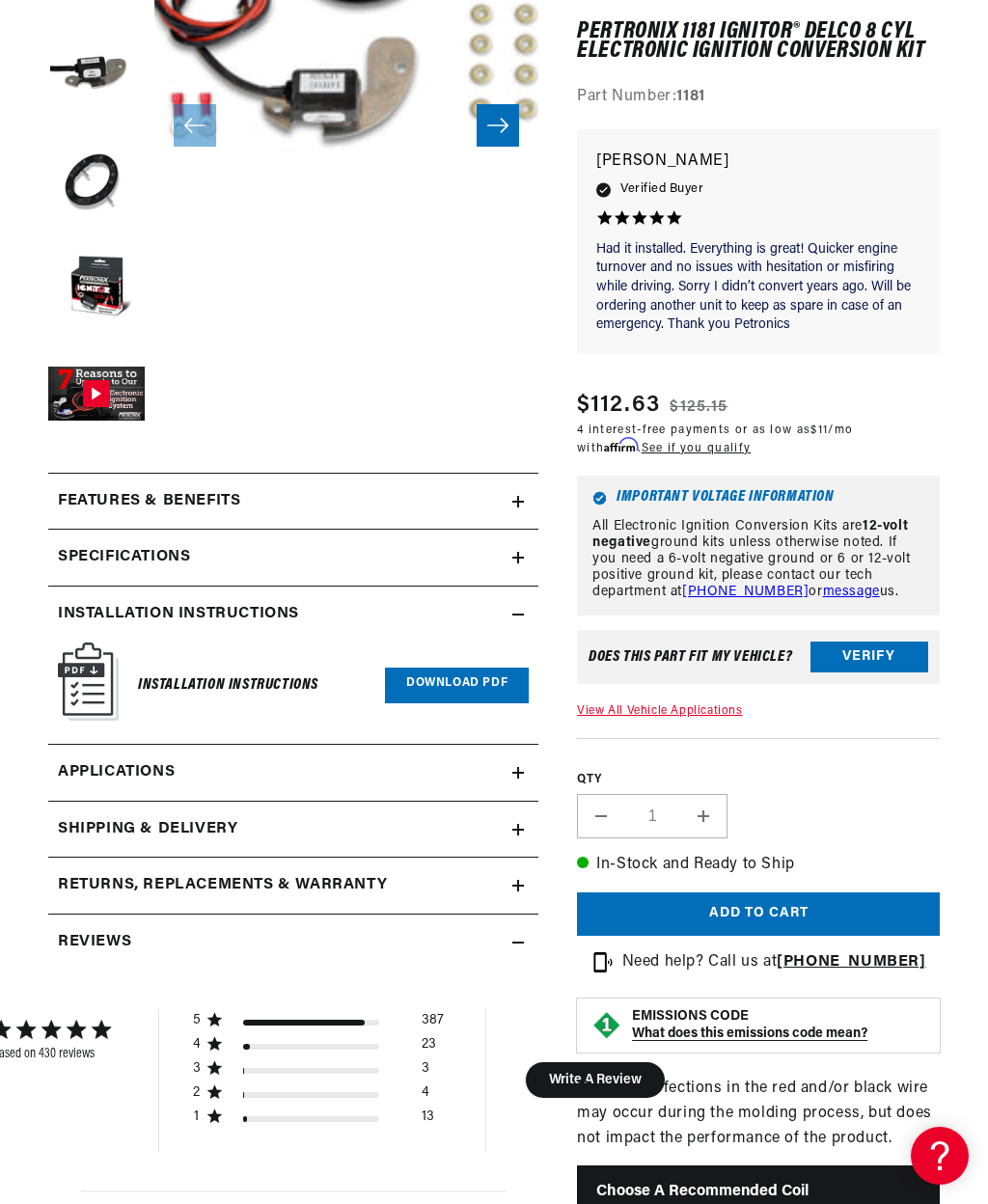
scroll to position [0, 1628]
click at [506, 504] on div "Features & Benefits" at bounding box center [280, 501] width 464 height 25
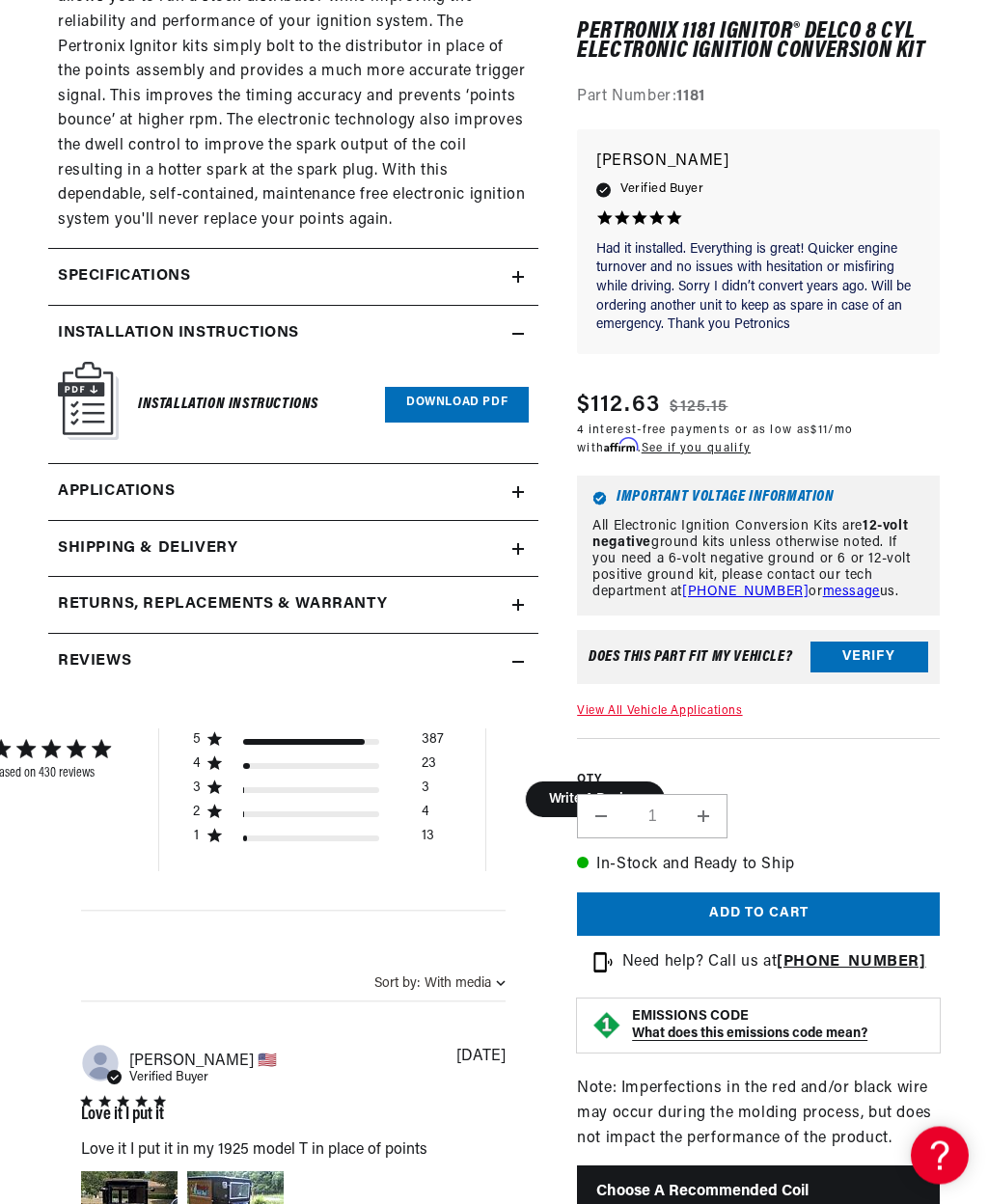
scroll to position [1760, 0]
click at [460, 386] on link "Download PDF" at bounding box center [456, 404] width 143 height 36
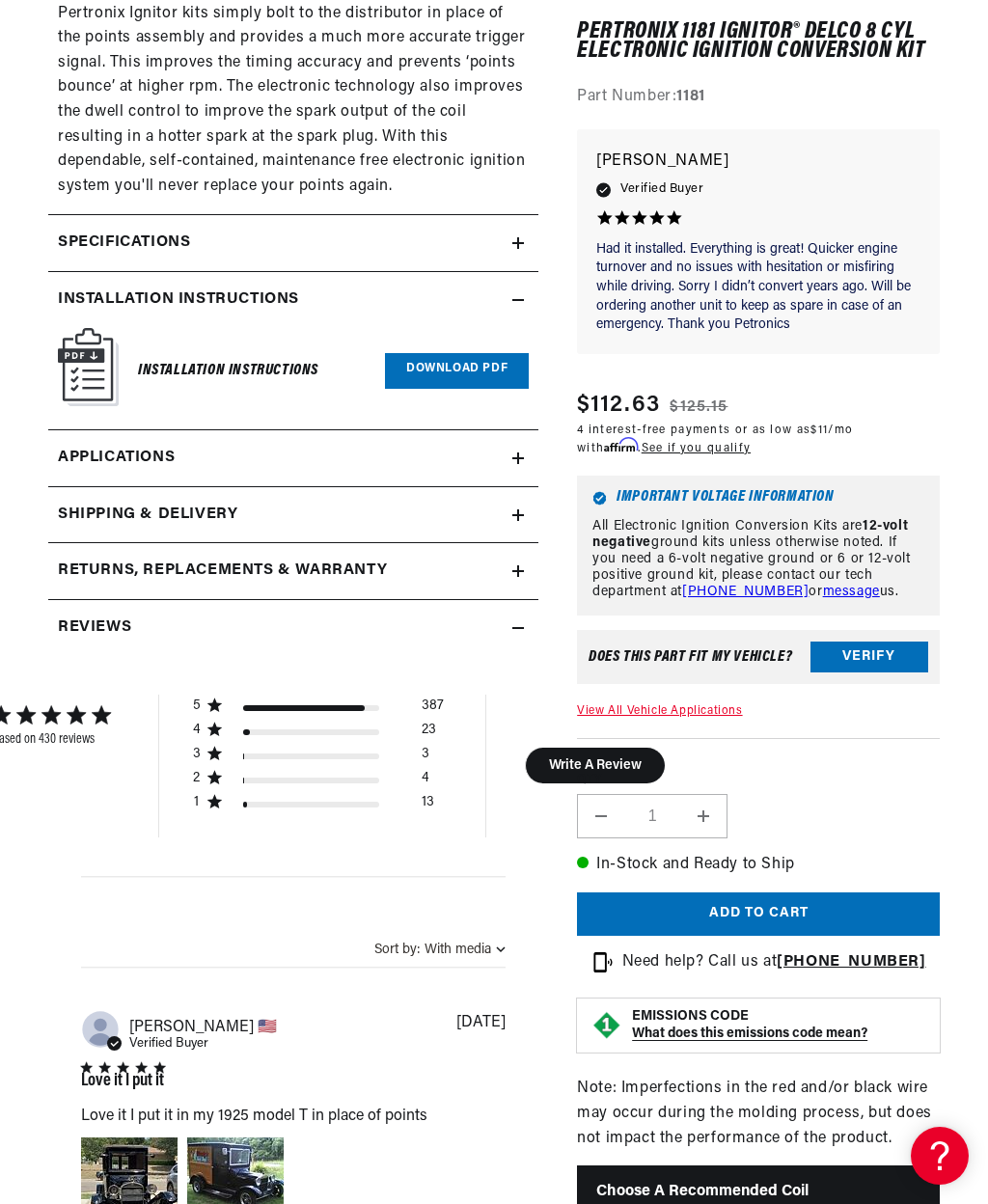
scroll to position [0, 814]
click at [515, 452] on icon at bounding box center [518, 458] width 12 height 12
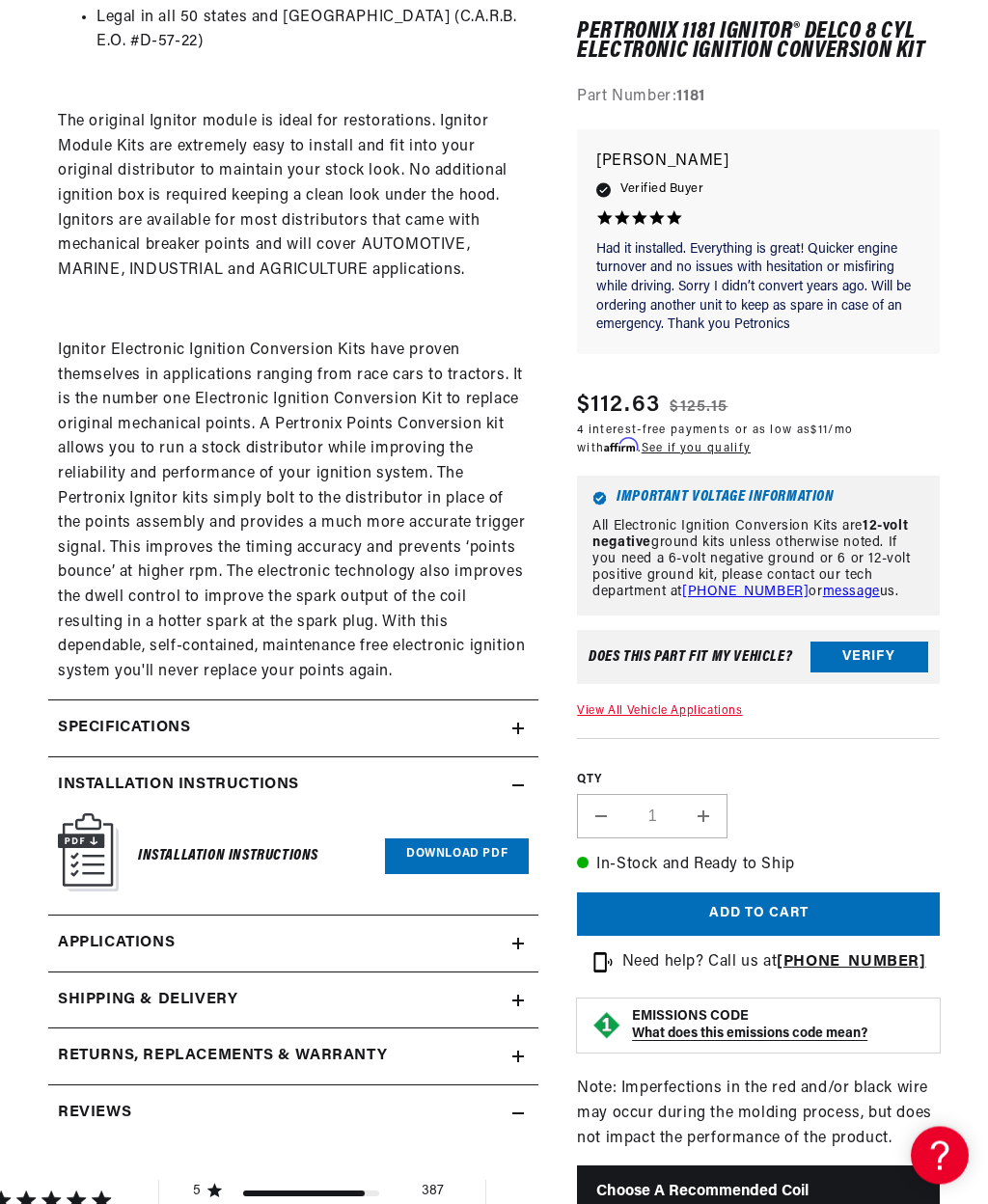
scroll to position [1315, 0]
